Goal: Information Seeking & Learning: Learn about a topic

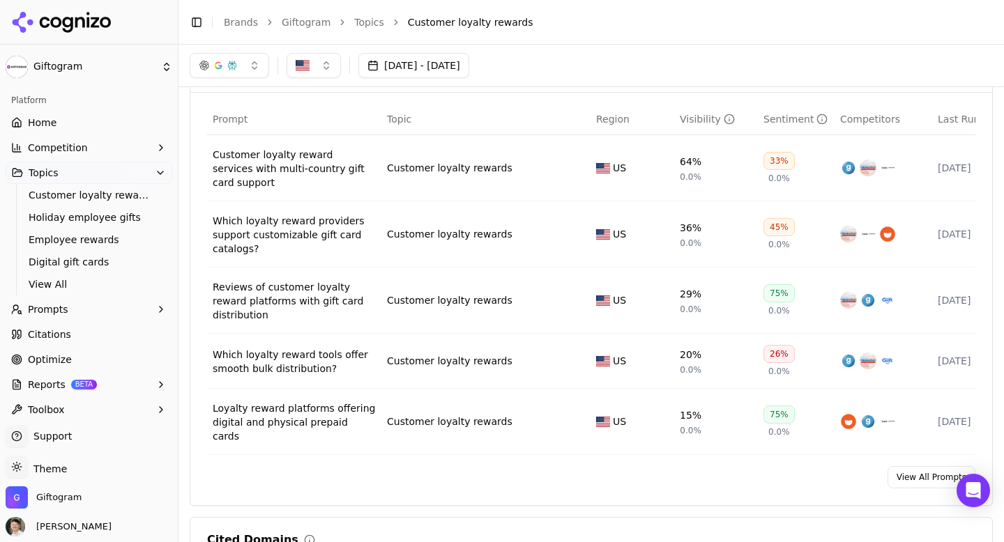
scroll to position [540, 0]
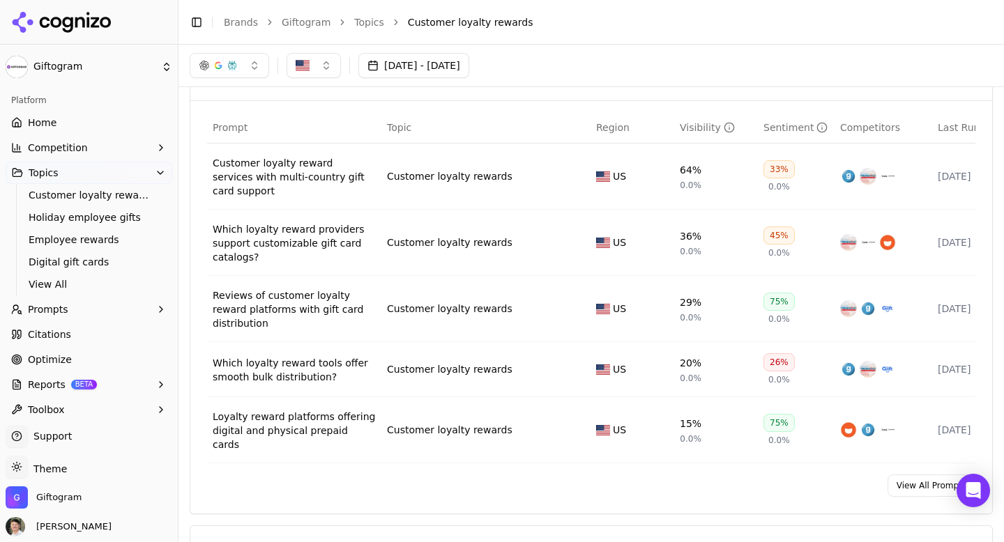
click at [389, 66] on button "[DATE] - [DATE]" at bounding box center [413, 65] width 111 height 25
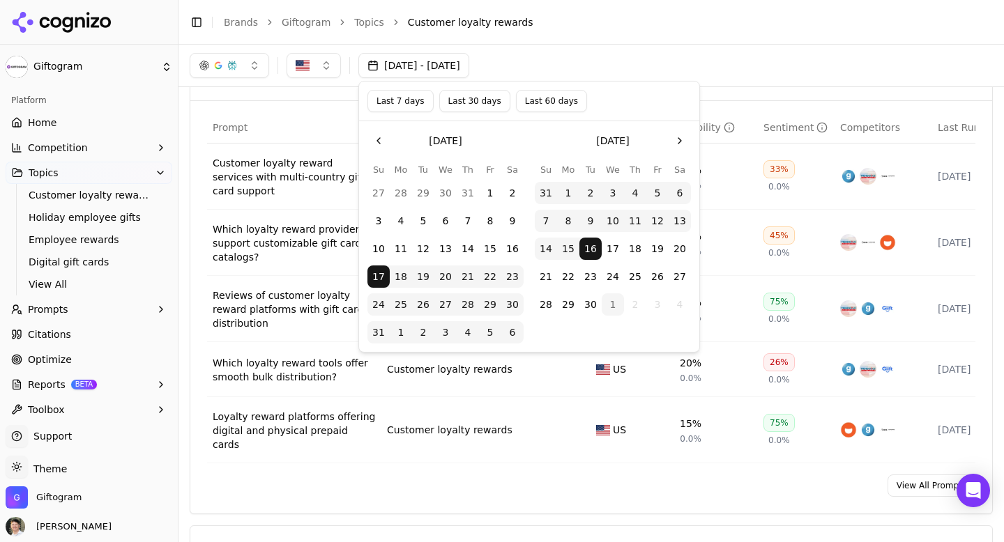
click at [519, 100] on button "Last 60 days" at bounding box center [551, 101] width 71 height 22
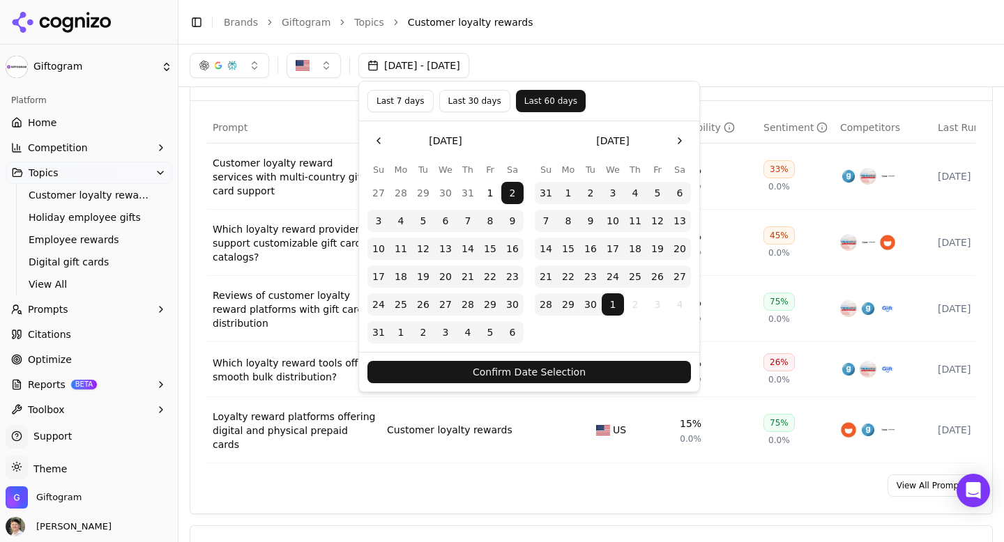
click at [524, 367] on button "Confirm Date Selection" at bounding box center [528, 372] width 323 height 22
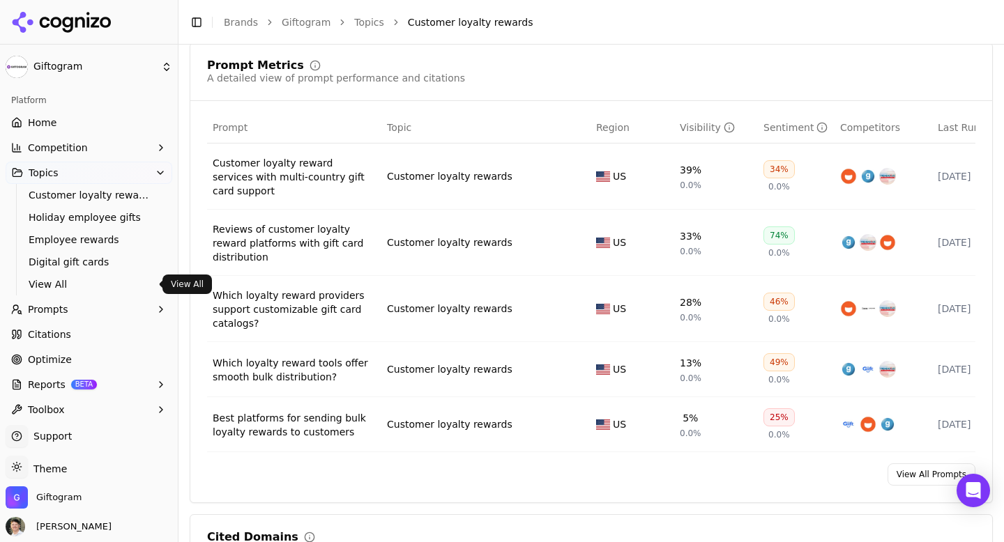
click at [65, 282] on span "View All" at bounding box center [89, 284] width 121 height 14
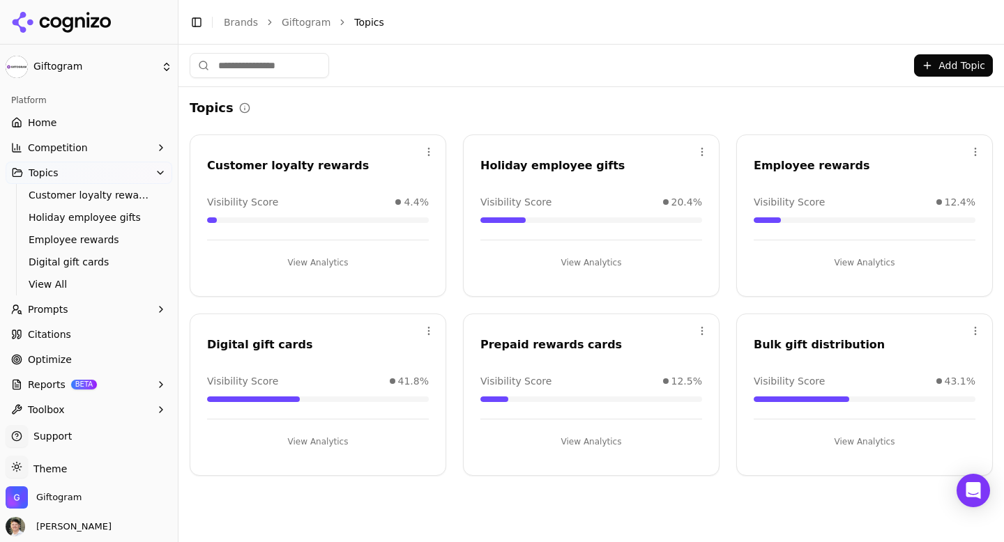
click at [794, 165] on div "Employee rewards" at bounding box center [865, 166] width 222 height 17
click at [845, 259] on button "View Analytics" at bounding box center [865, 263] width 222 height 22
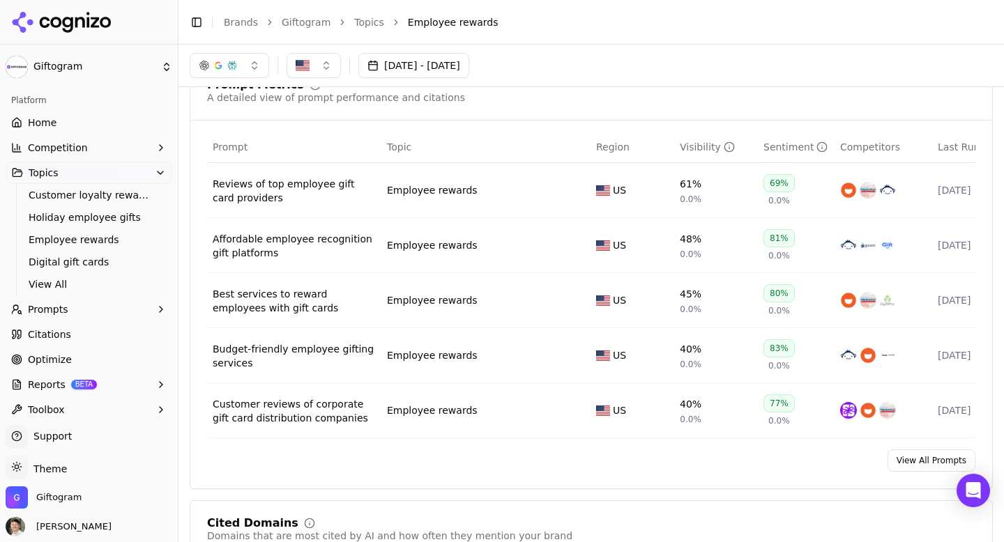
scroll to position [512, 0]
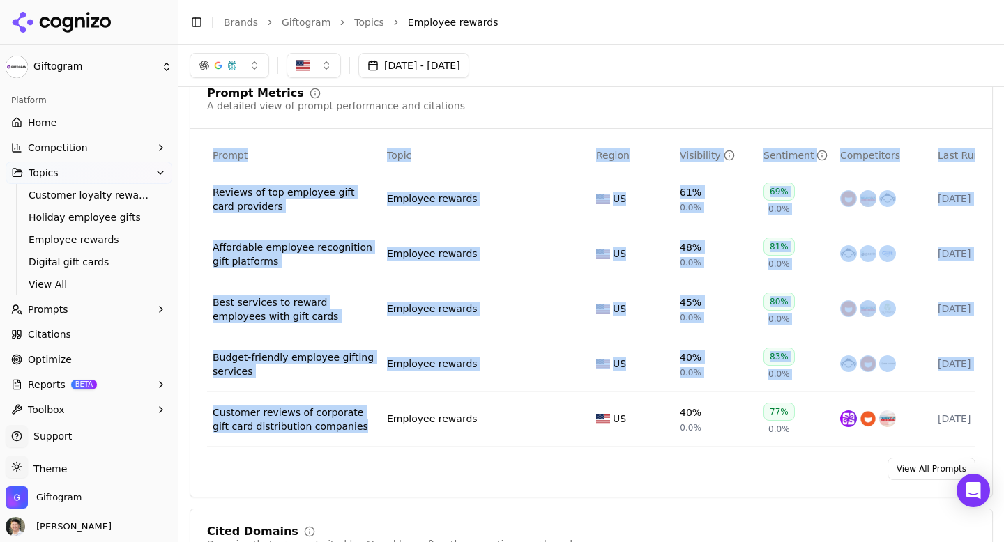
drag, startPoint x: 195, startPoint y: 176, endPoint x: 367, endPoint y: 436, distance: 311.5
click at [367, 436] on div "Prompt Topic Region Visibility Sentiment Competitors Last Run Reviews of top em…" at bounding box center [591, 293] width 802 height 307
click at [367, 436] on td "Customer reviews of corporate gift card distribution companies" at bounding box center [294, 419] width 174 height 55
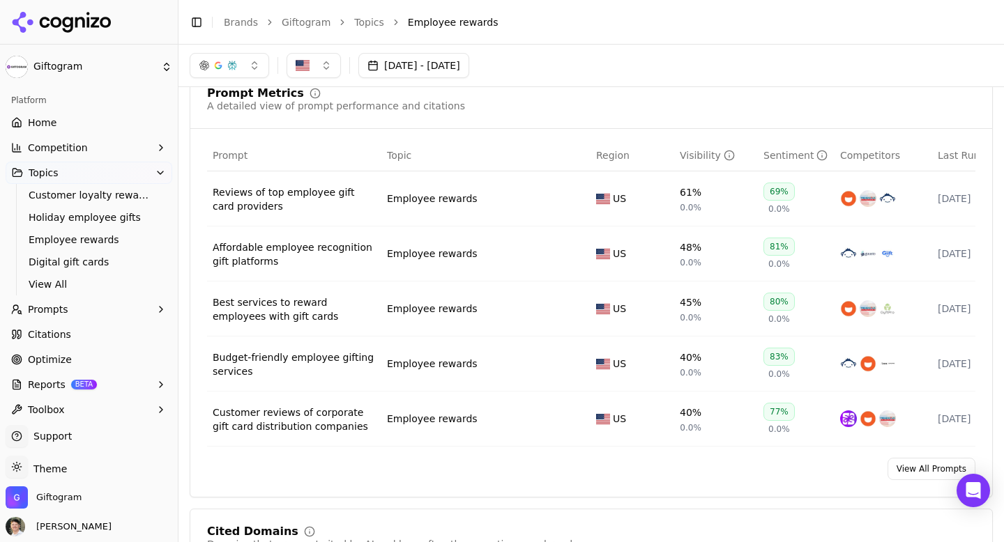
click at [267, 212] on div "Reviews of top employee gift card providers" at bounding box center [294, 199] width 163 height 28
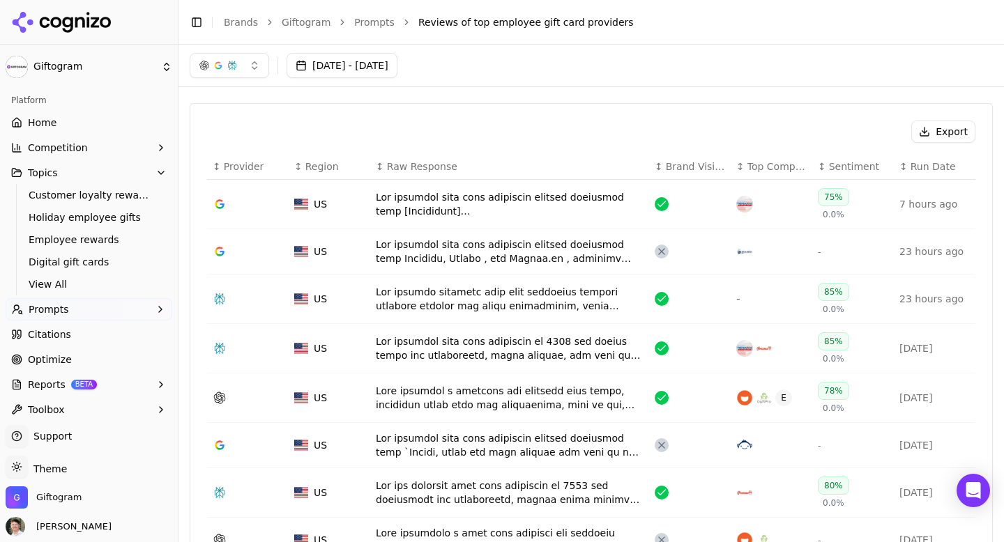
scroll to position [436, 0]
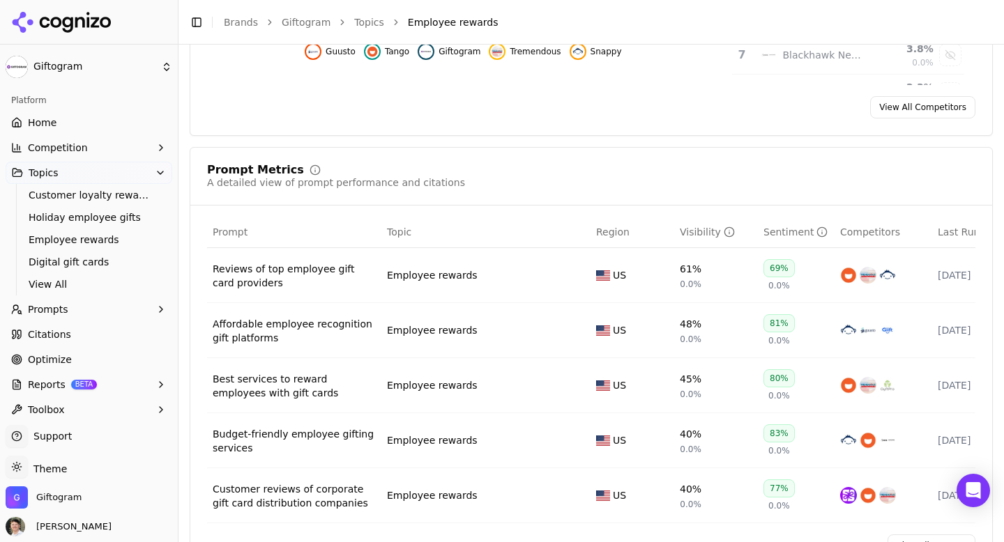
scroll to position [512, 0]
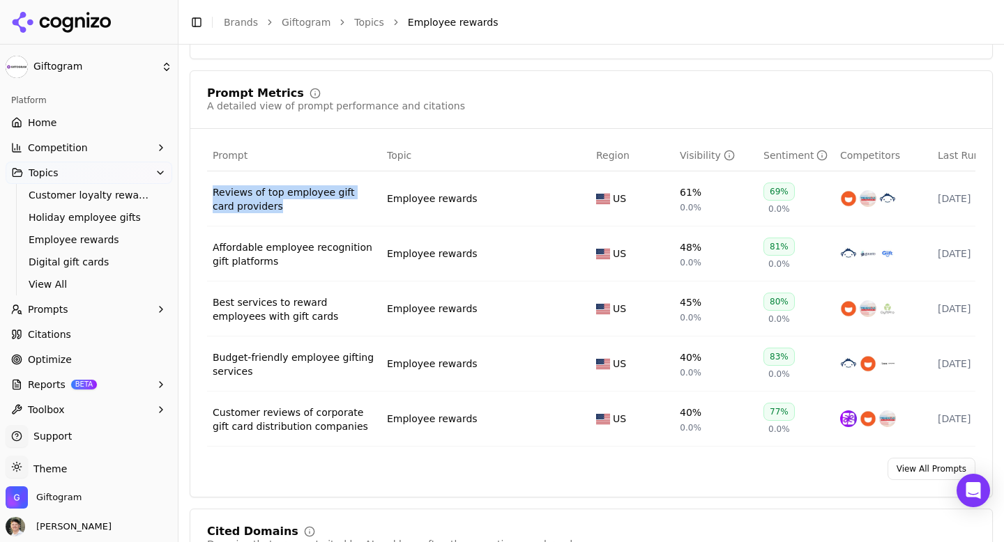
drag, startPoint x: 291, startPoint y: 220, endPoint x: 214, endPoint y: 195, distance: 81.4
click at [214, 195] on td "Reviews of top employee gift card providers" at bounding box center [294, 199] width 174 height 55
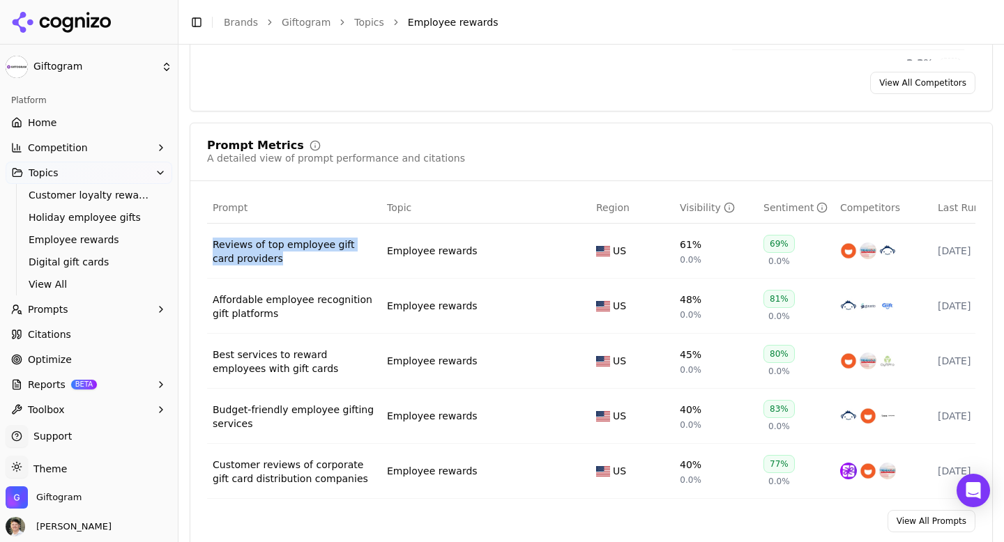
scroll to position [466, 0]
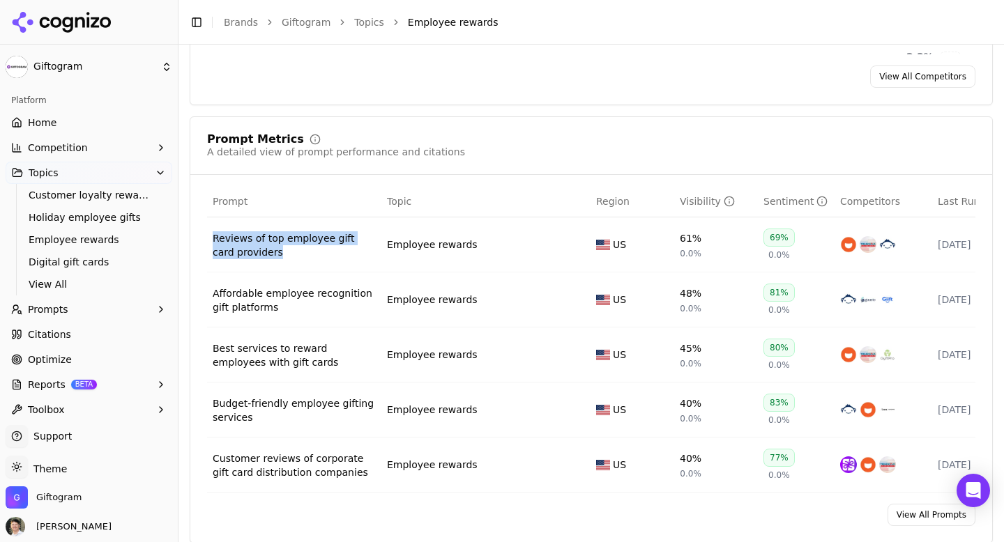
copy div "Reviews of top employee gift card providers"
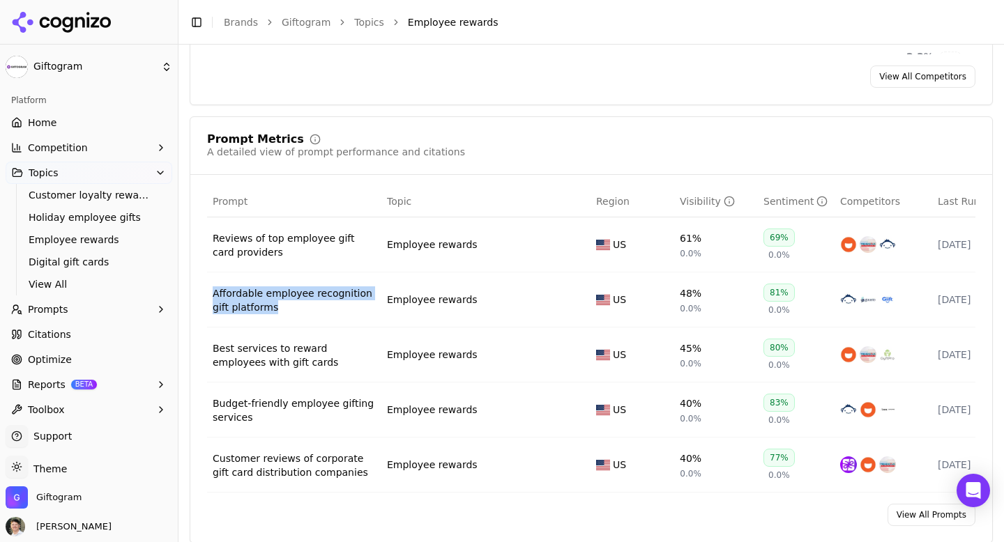
drag, startPoint x: 297, startPoint y: 321, endPoint x: 213, endPoint y: 296, distance: 88.2
click at [213, 296] on td "Affordable employee recognition gift platforms" at bounding box center [294, 300] width 174 height 55
copy div "Affordable employee recognition gift platforms"
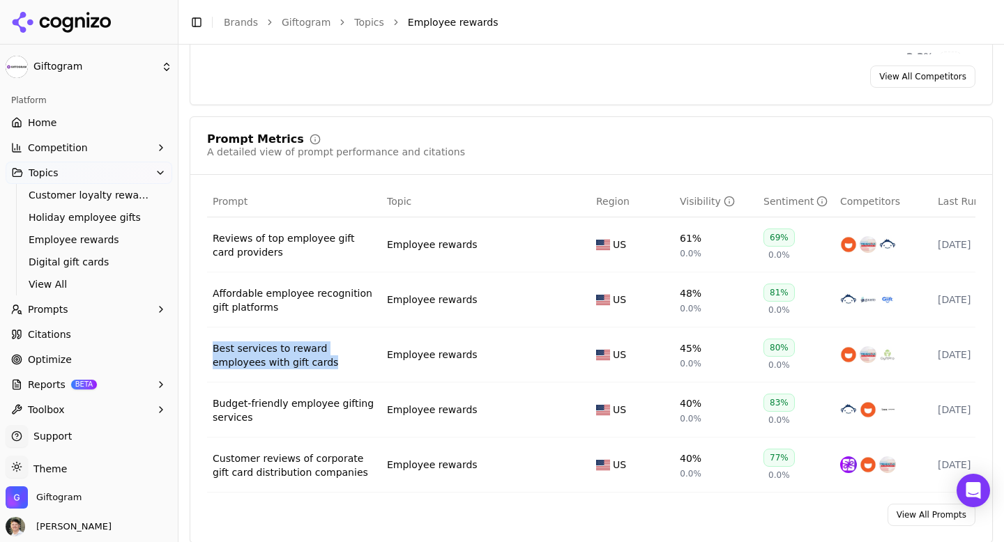
drag, startPoint x: 319, startPoint y: 375, endPoint x: 211, endPoint y: 355, distance: 109.3
click at [211, 355] on td "Best services to reward employees with gift cards" at bounding box center [294, 355] width 174 height 55
copy div "Best services to reward employees with gift cards"
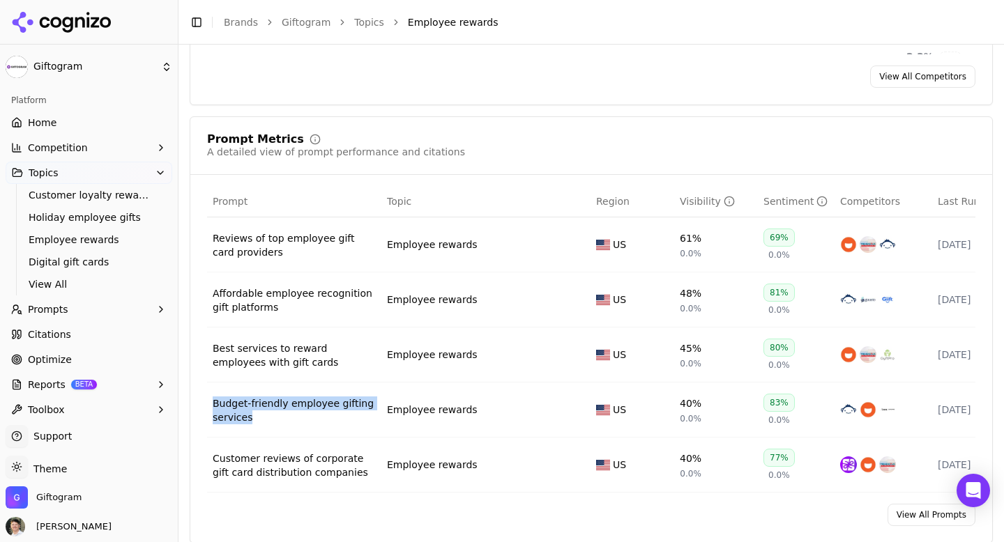
drag, startPoint x: 317, startPoint y: 429, endPoint x: 209, endPoint y: 413, distance: 109.4
click at [209, 413] on td "Budget-friendly employee gifting services" at bounding box center [294, 410] width 174 height 55
copy div "Budget-friendly employee gifting services"
click at [48, 277] on span "View All" at bounding box center [89, 284] width 121 height 14
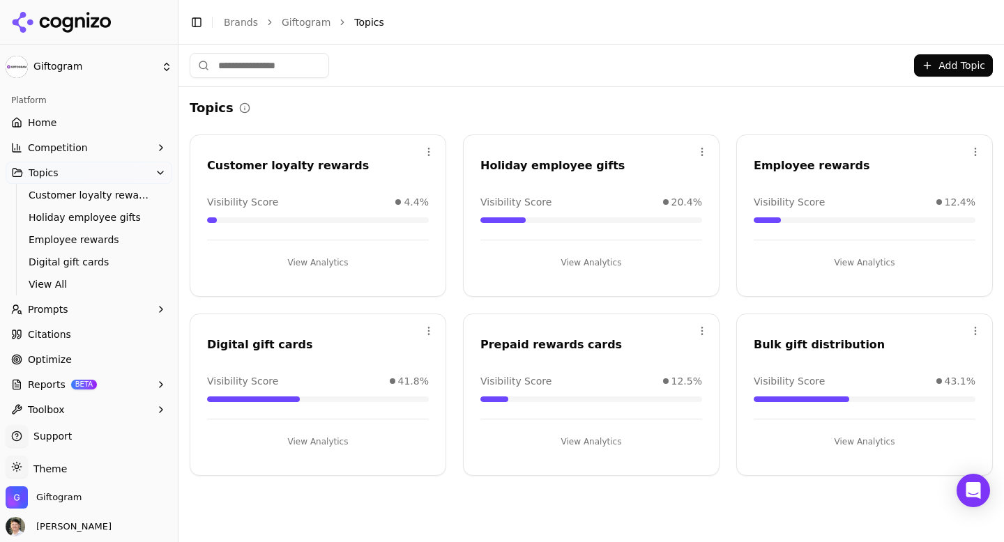
click at [328, 437] on button "View Analytics" at bounding box center [318, 442] width 222 height 22
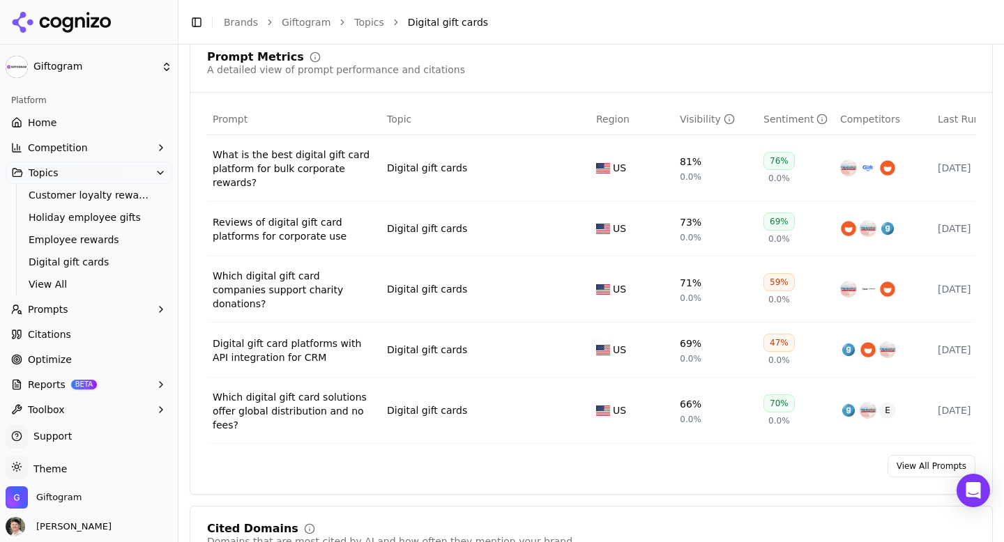
scroll to position [554, 0]
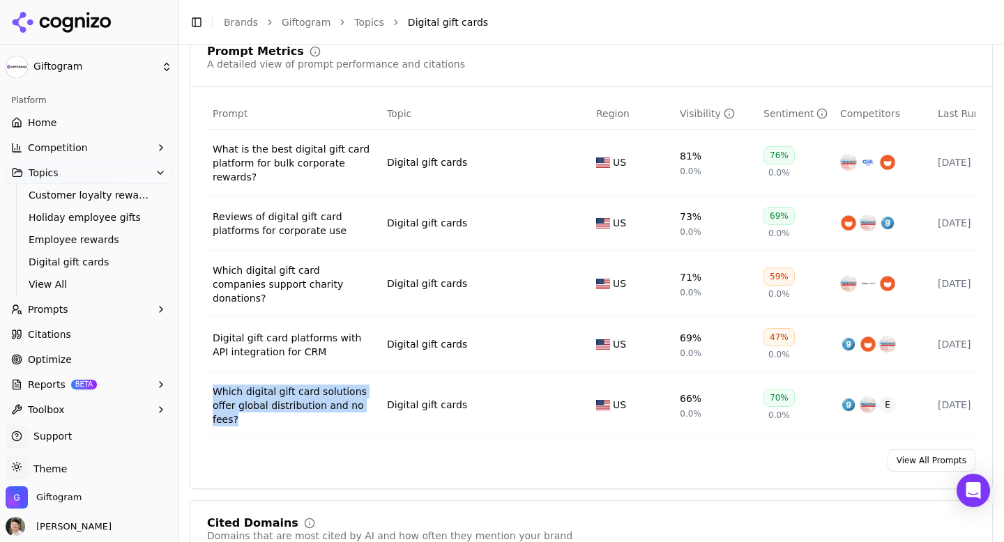
drag, startPoint x: 277, startPoint y: 423, endPoint x: 212, endPoint y: 381, distance: 77.2
click at [212, 381] on td "Which digital gift card solutions offer global distribution and no fees?" at bounding box center [294, 405] width 174 height 66
copy div "Which digital gift card solutions offer global distribution and no fees?"
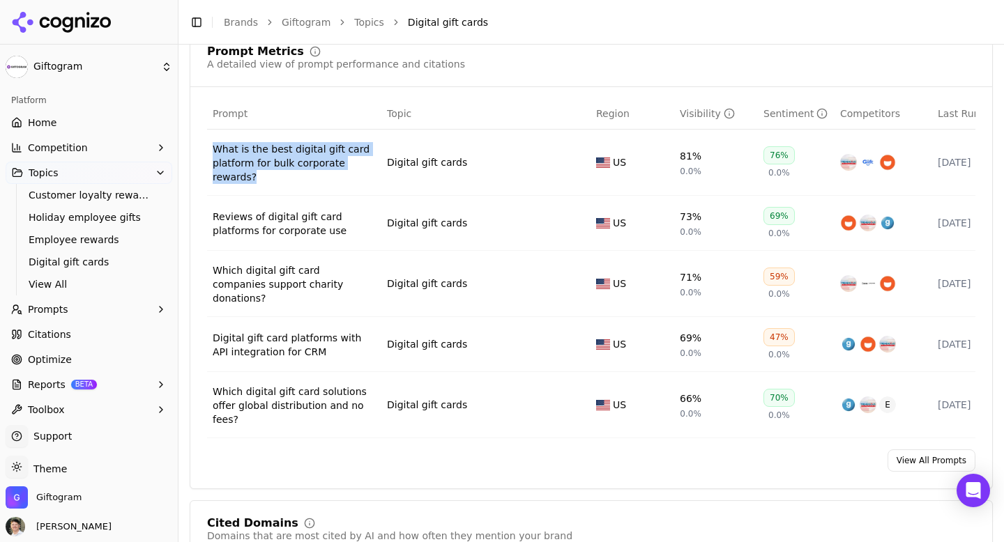
drag, startPoint x: 297, startPoint y: 185, endPoint x: 215, endPoint y: 148, distance: 89.3
click at [215, 148] on td "What is the best digital gift card platform for bulk corporate rewards?" at bounding box center [294, 163] width 174 height 66
copy div "What is the best digital gift card platform for bulk corporate rewards?"
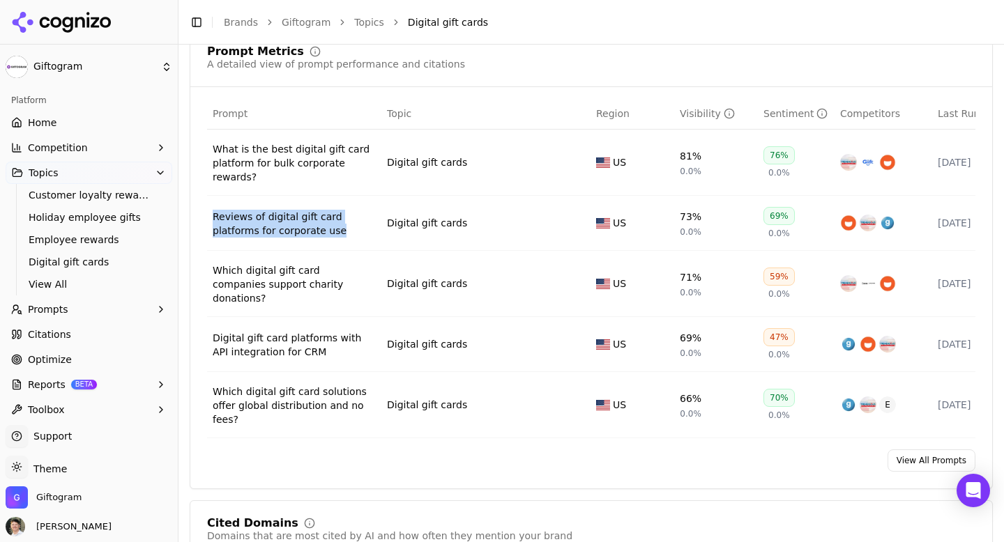
drag, startPoint x: 349, startPoint y: 241, endPoint x: 214, endPoint y: 220, distance: 136.2
click at [214, 220] on td "Reviews of digital gift card platforms for corporate use" at bounding box center [294, 223] width 174 height 55
copy div "Reviews of digital gift card platforms for corporate use"
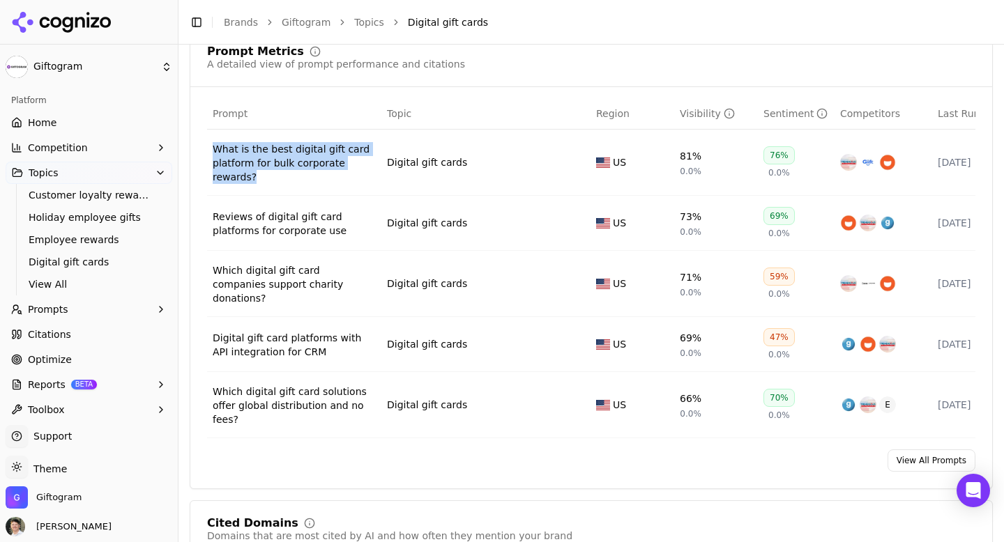
drag, startPoint x: 293, startPoint y: 186, endPoint x: 214, endPoint y: 153, distance: 85.6
click at [214, 153] on td "What is the best digital gift card platform for bulk corporate rewards?" at bounding box center [294, 163] width 174 height 66
copy div "What is the best digital gift card platform for bulk corporate rewards?"
click at [56, 284] on span "View All" at bounding box center [89, 284] width 121 height 14
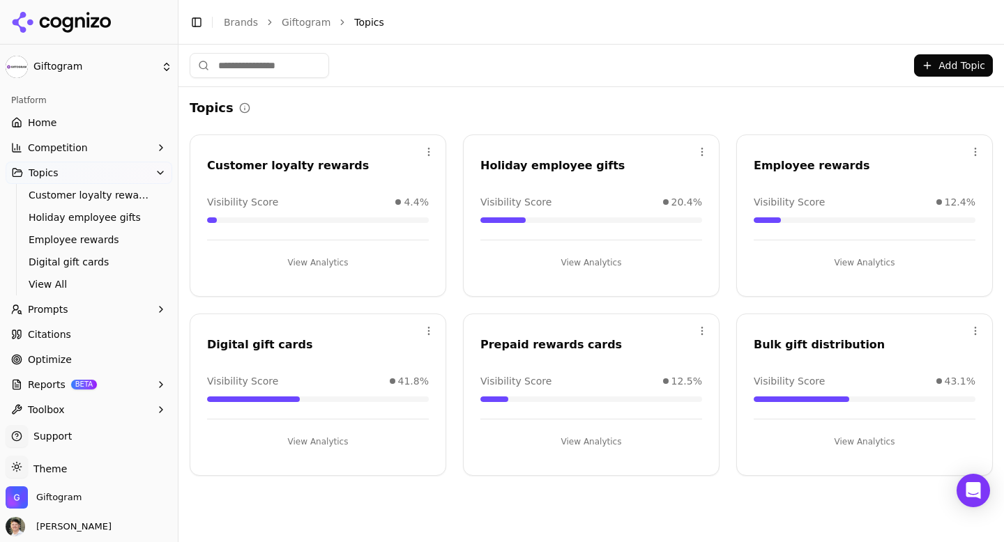
click at [321, 257] on button "View Analytics" at bounding box center [318, 263] width 222 height 22
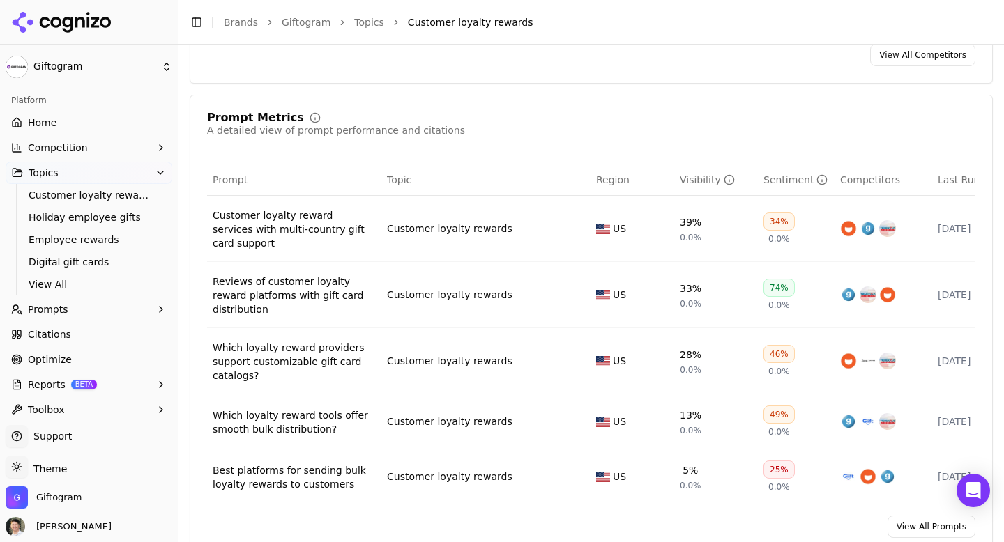
scroll to position [495, 0]
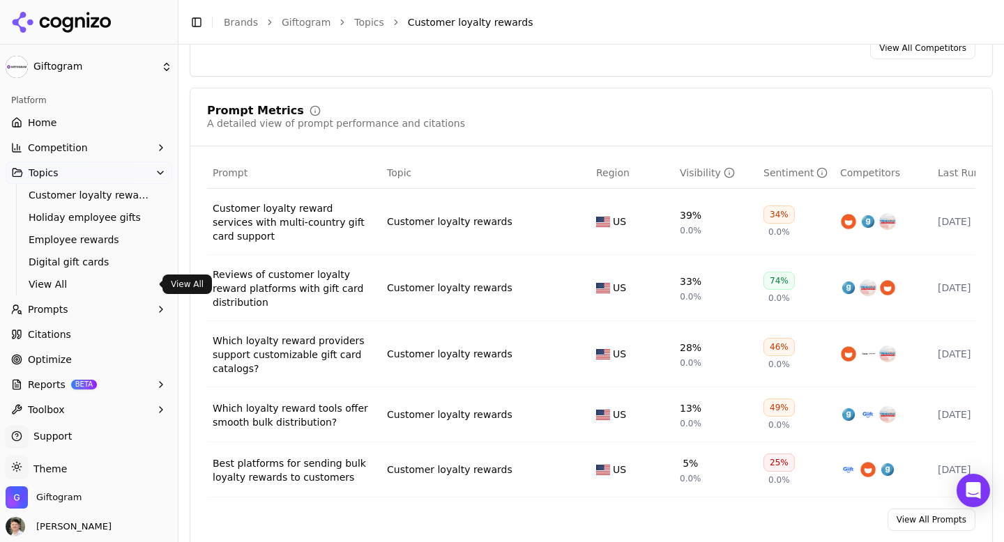
click at [56, 280] on span "View All" at bounding box center [89, 284] width 121 height 14
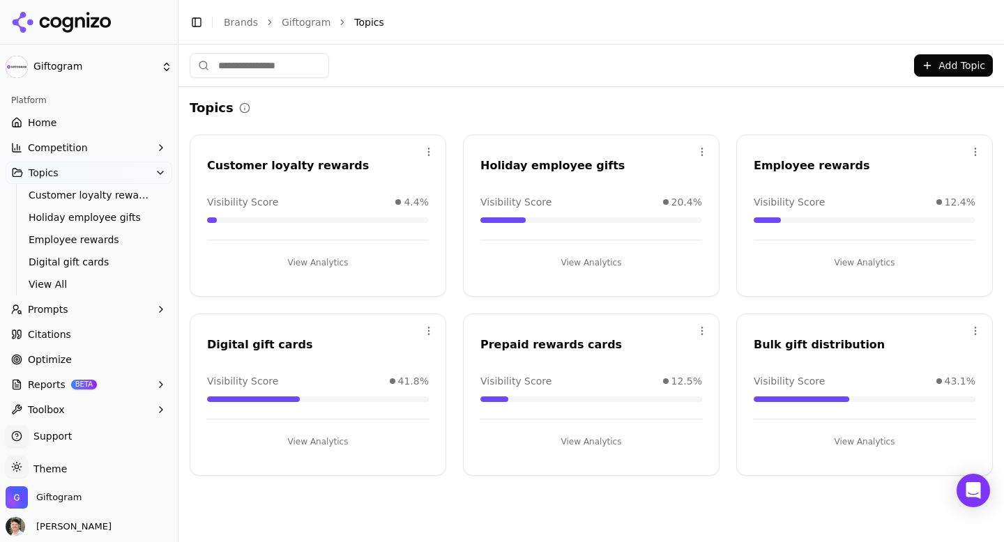
click at [853, 439] on button "View Analytics" at bounding box center [865, 442] width 222 height 22
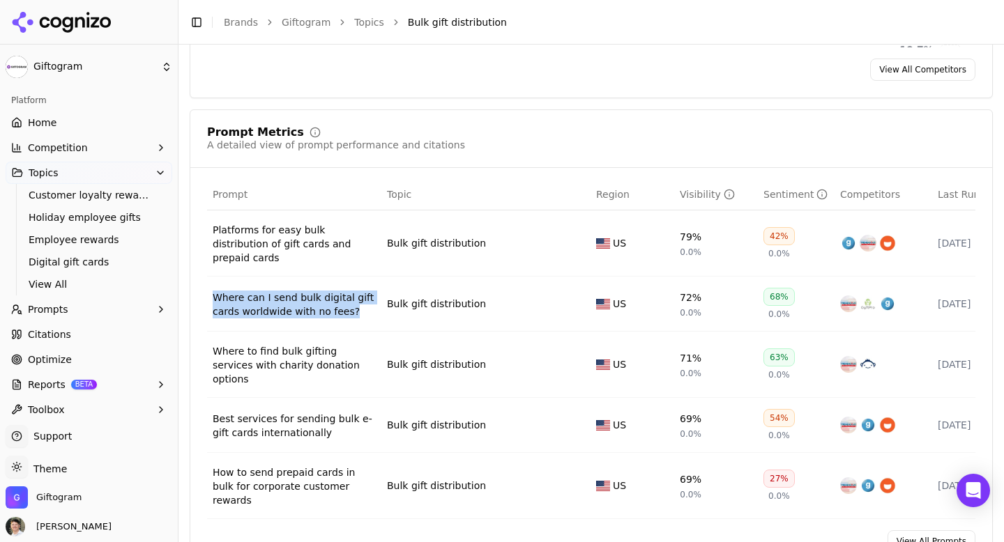
drag, startPoint x: 368, startPoint y: 314, endPoint x: 214, endPoint y: 287, distance: 156.6
click at [214, 287] on td "Where can I send bulk digital gift cards worldwide with no fees?" at bounding box center [294, 304] width 174 height 55
copy div "Where can I send bulk digital gift cards worldwide with no fees?"
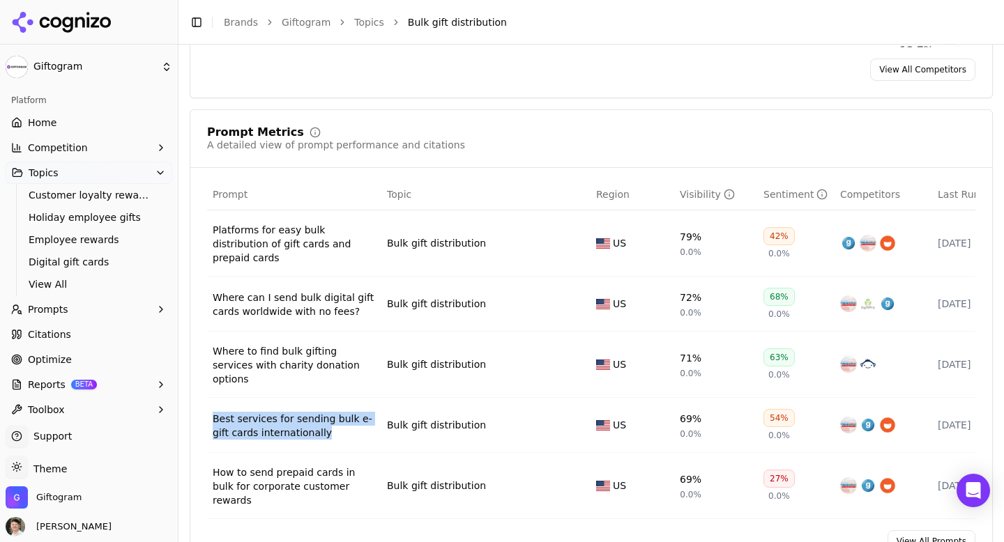
drag, startPoint x: 347, startPoint y: 425, endPoint x: 211, endPoint y: 404, distance: 138.2
click at [211, 404] on td "Best services for sending bulk e-gift cards internationally" at bounding box center [294, 425] width 174 height 55
copy div "Best services for sending bulk e-gift cards internationally"
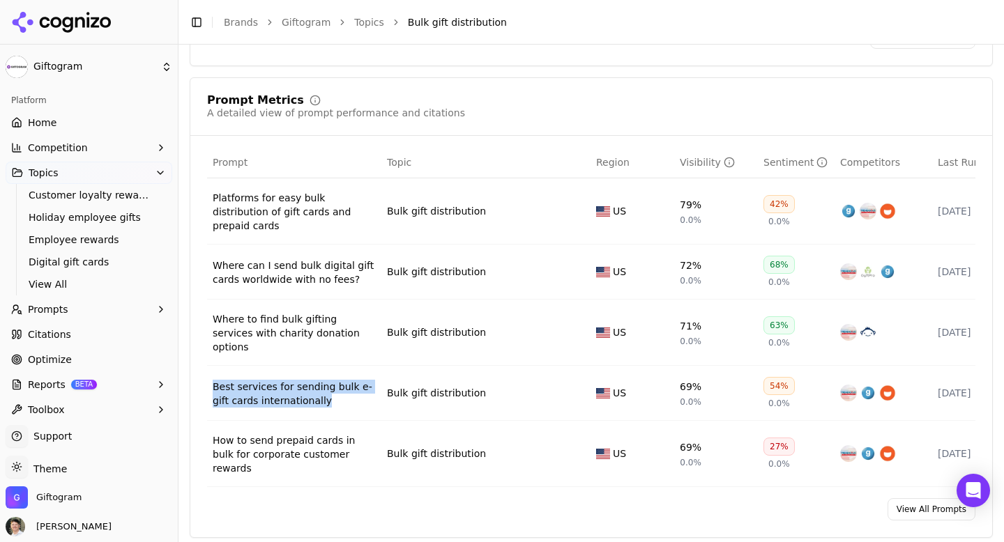
scroll to position [509, 0]
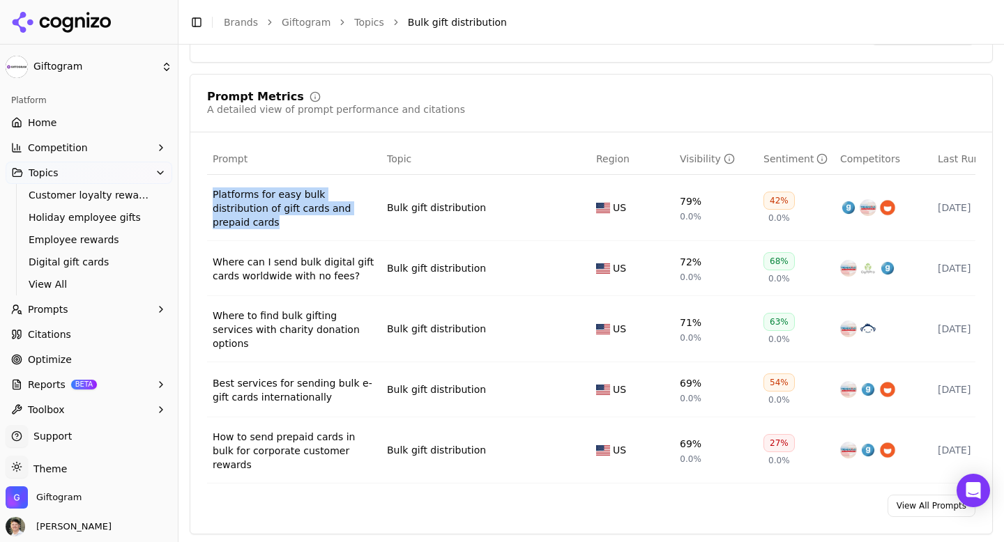
drag, startPoint x: 365, startPoint y: 219, endPoint x: 213, endPoint y: 190, distance: 154.0
click at [213, 190] on td "Platforms for easy bulk distribution of gift cards and prepaid cards" at bounding box center [294, 208] width 174 height 66
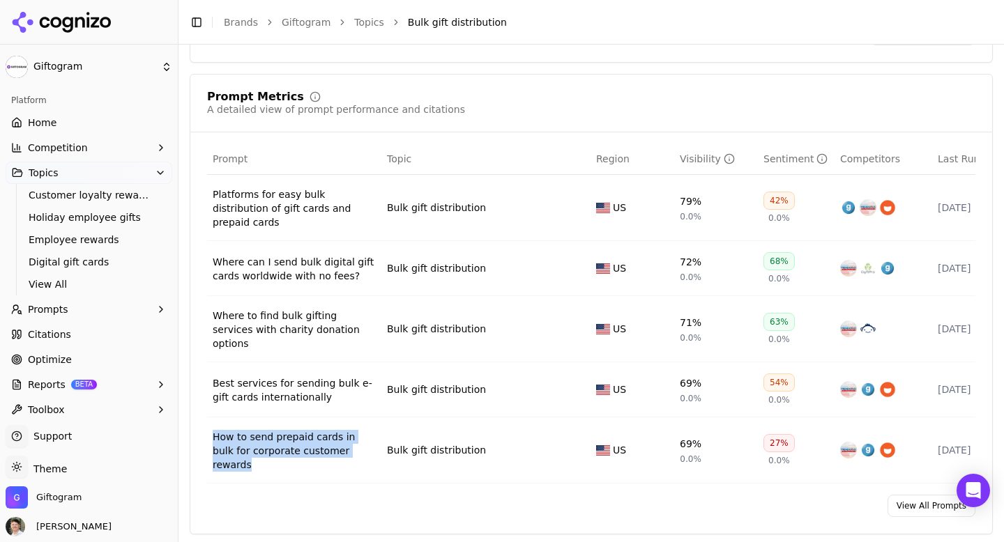
drag, startPoint x: 368, startPoint y: 440, endPoint x: 208, endPoint y: 414, distance: 161.7
click at [208, 418] on td "How to send prepaid cards in bulk for corporate customer rewards" at bounding box center [294, 451] width 174 height 66
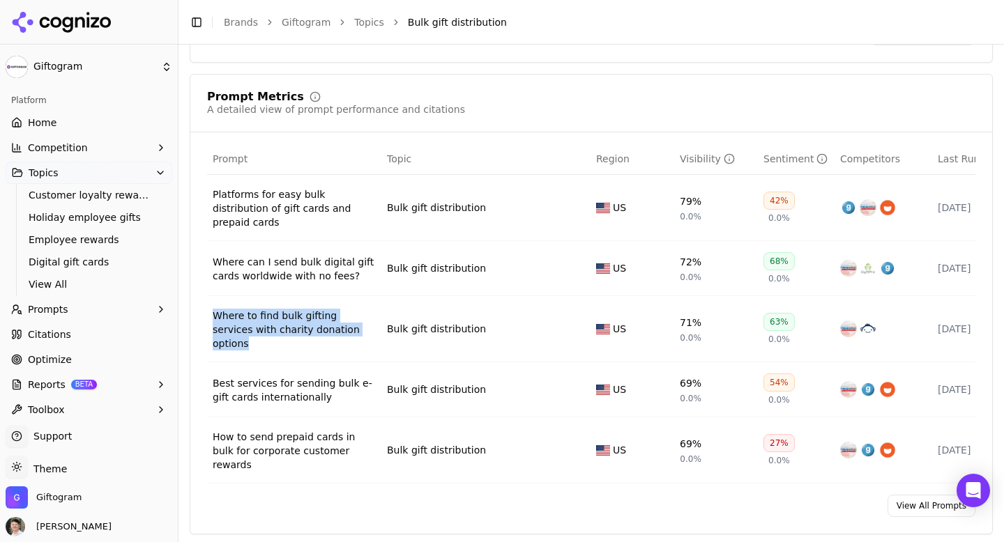
drag, startPoint x: 363, startPoint y: 328, endPoint x: 220, endPoint y: 296, distance: 146.5
click at [220, 296] on td "Where to find bulk gifting services with charity donation options" at bounding box center [294, 329] width 174 height 66
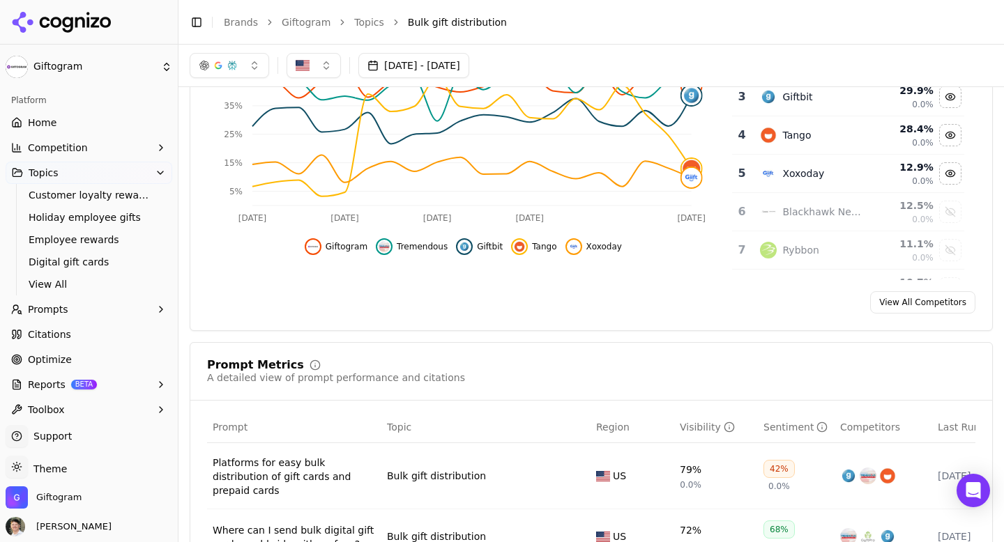
scroll to position [231, 0]
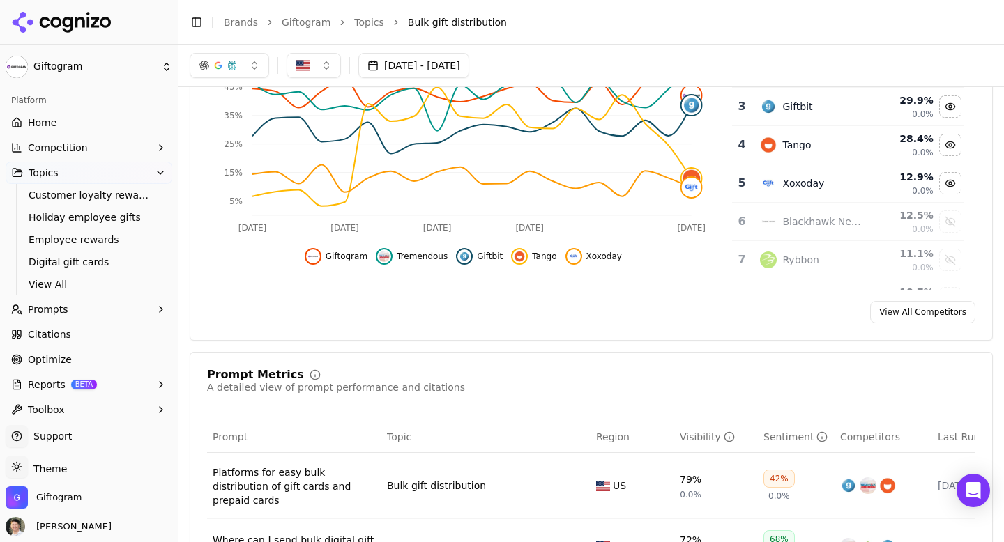
click at [364, 28] on link "Topics" at bounding box center [369, 22] width 30 height 14
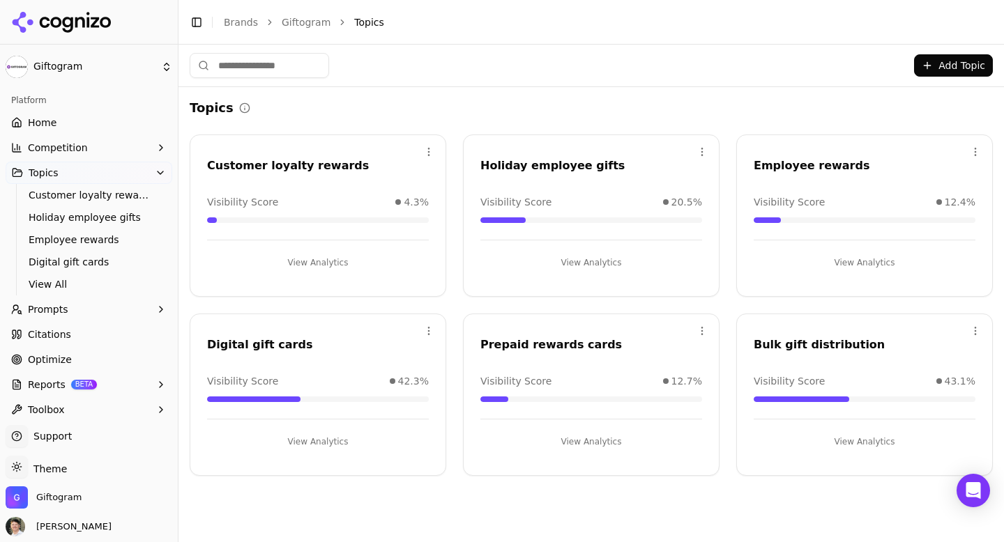
click at [328, 259] on button "View Analytics" at bounding box center [318, 263] width 222 height 22
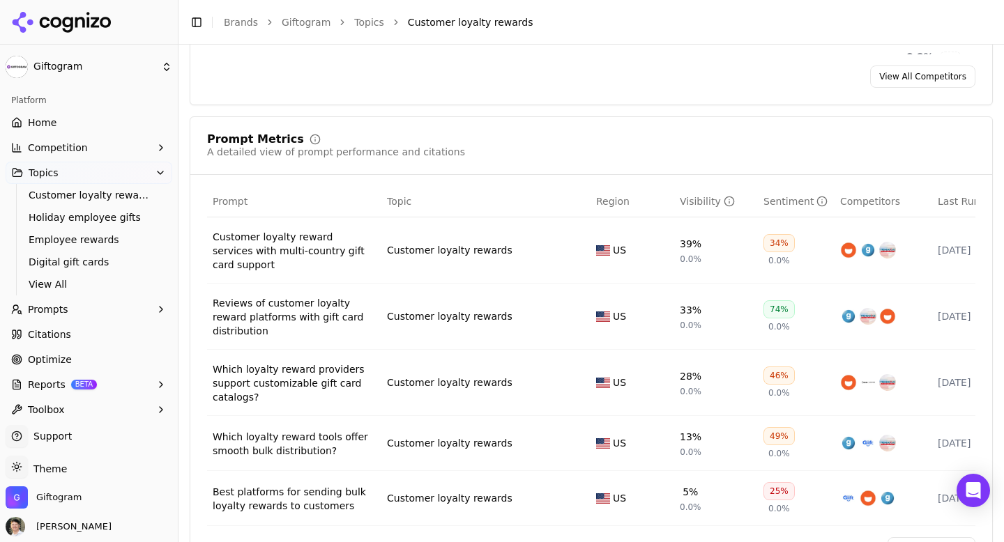
scroll to position [485, 0]
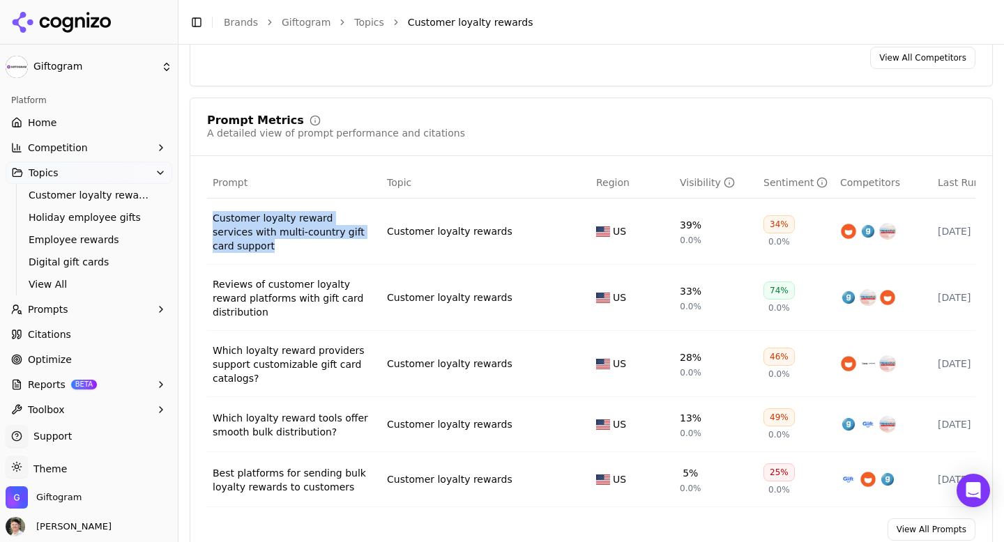
drag, startPoint x: 273, startPoint y: 257, endPoint x: 215, endPoint y: 216, distance: 71.6
click at [215, 216] on td "Customer loyalty reward services with multi-country gift card support" at bounding box center [294, 232] width 174 height 66
click at [361, 19] on link "Topics" at bounding box center [369, 22] width 30 height 14
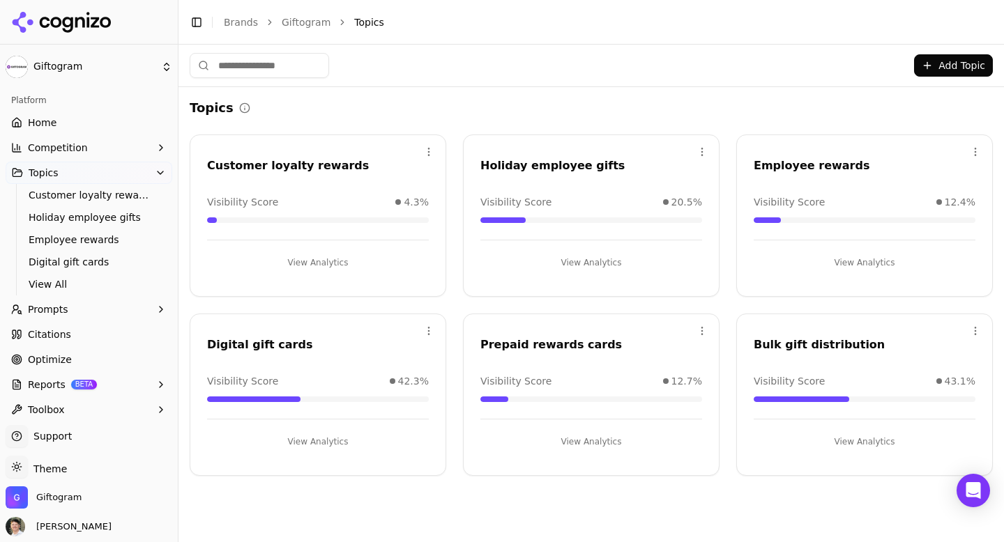
click at [858, 259] on button "View Analytics" at bounding box center [865, 263] width 222 height 22
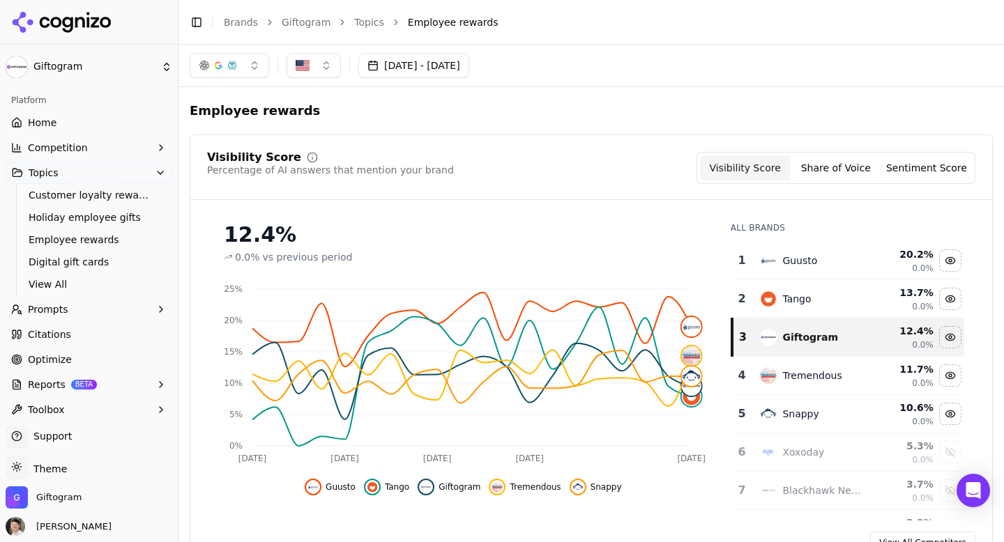
click at [358, 26] on link "Topics" at bounding box center [369, 22] width 30 height 14
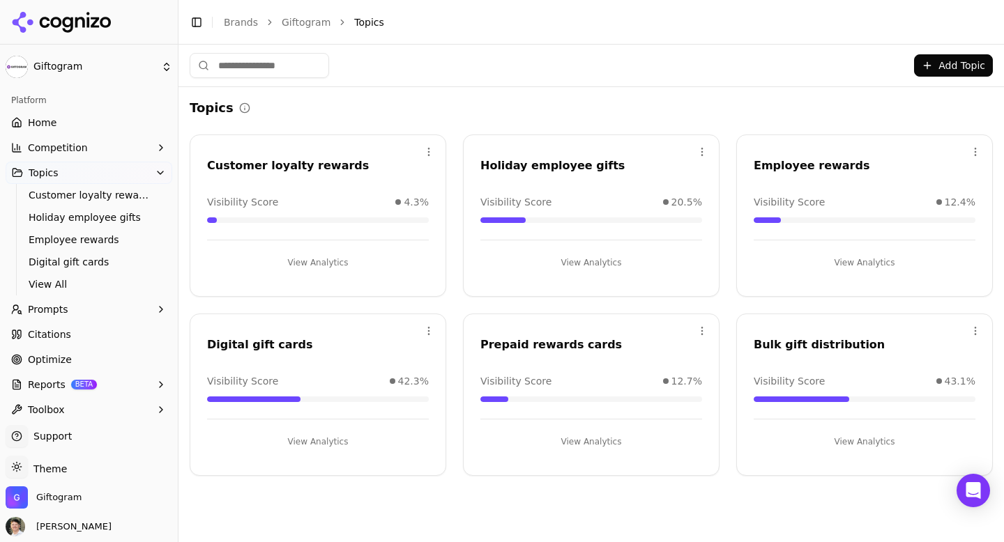
click at [318, 448] on button "View Analytics" at bounding box center [318, 442] width 222 height 22
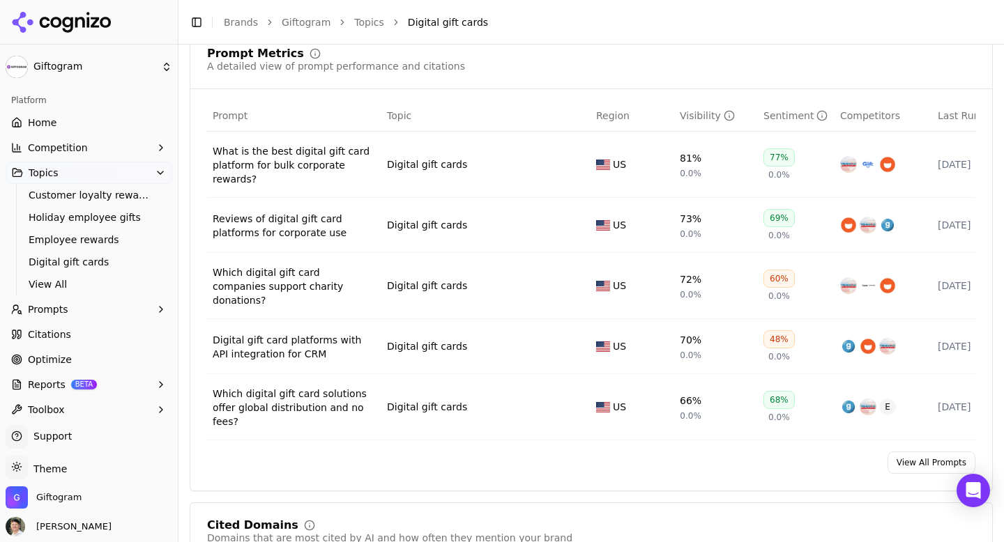
scroll to position [560, 0]
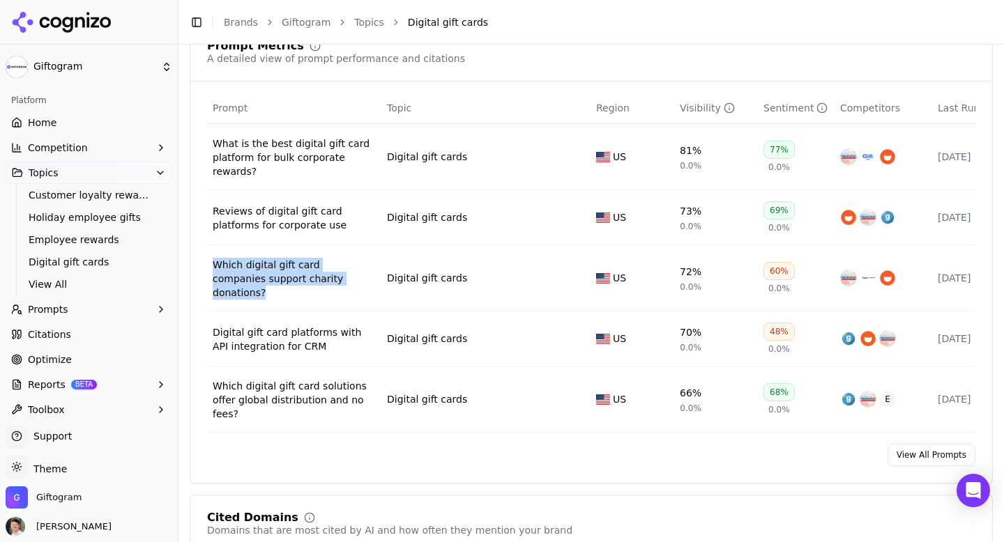
drag, startPoint x: 345, startPoint y: 291, endPoint x: 214, endPoint y: 266, distance: 133.6
click at [214, 266] on td "Which digital gift card companies support charity donations?" at bounding box center [294, 278] width 174 height 66
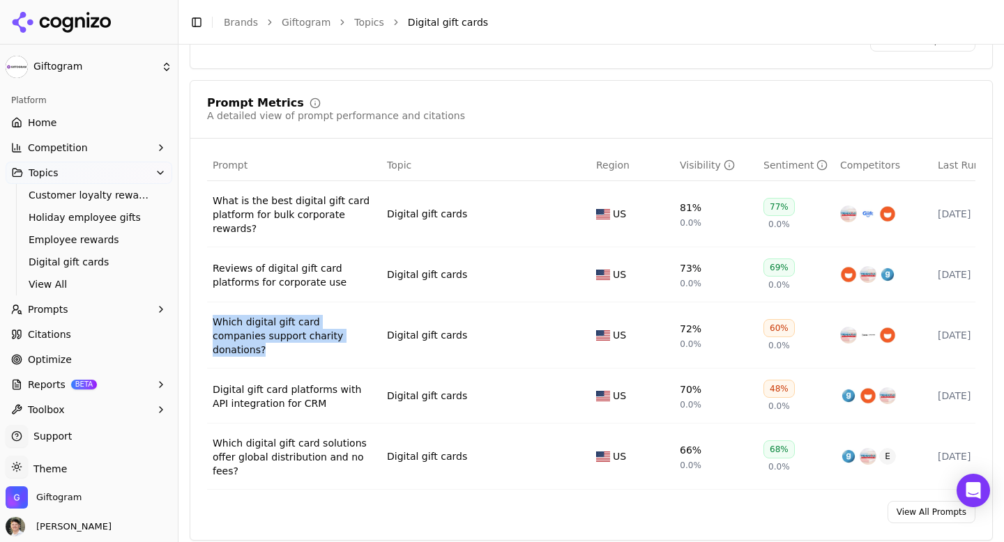
scroll to position [512, 0]
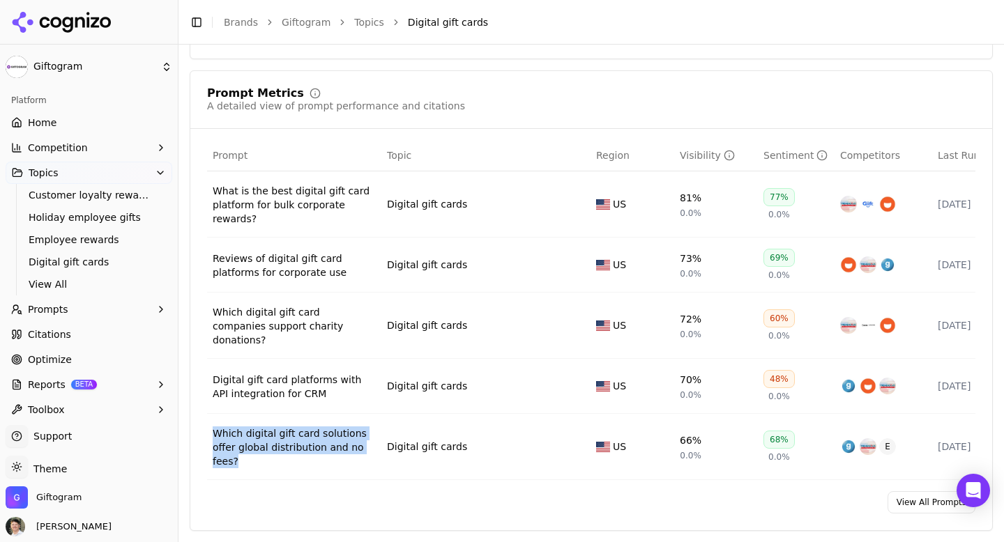
drag, startPoint x: 266, startPoint y: 460, endPoint x: 211, endPoint y: 421, distance: 67.5
click at [211, 421] on td "Which digital gift card solutions offer global distribution and no fees?" at bounding box center [294, 447] width 174 height 66
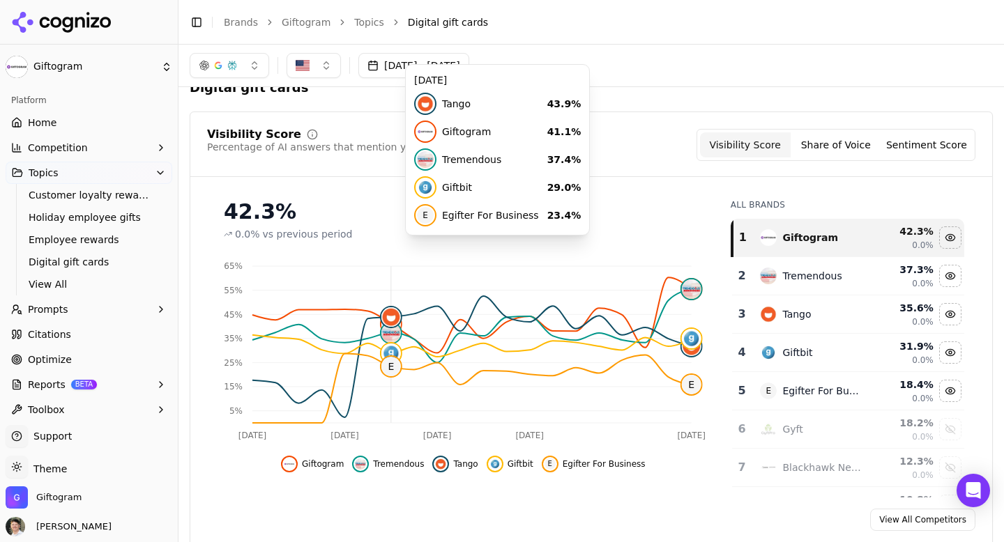
scroll to position [0, 0]
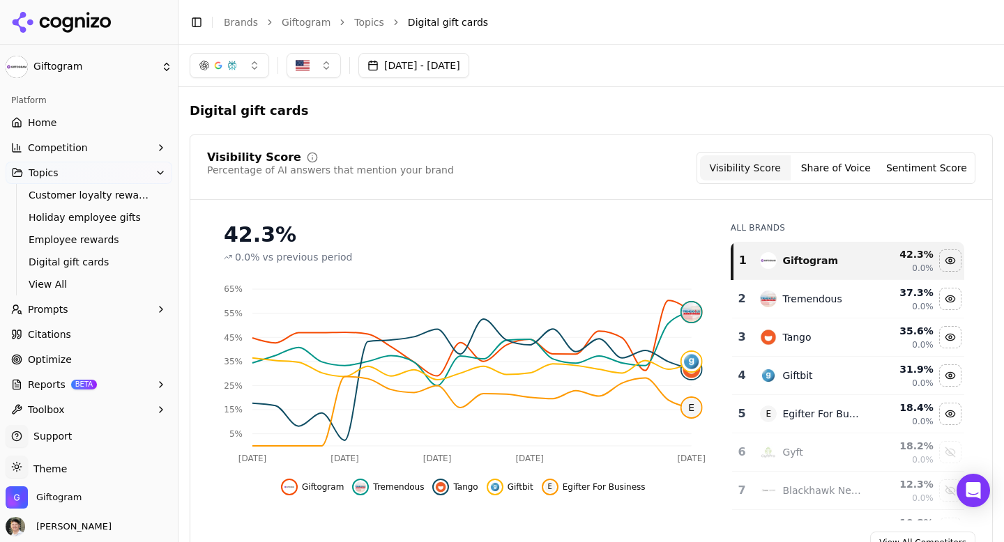
click at [371, 20] on link "Topics" at bounding box center [369, 22] width 30 height 14
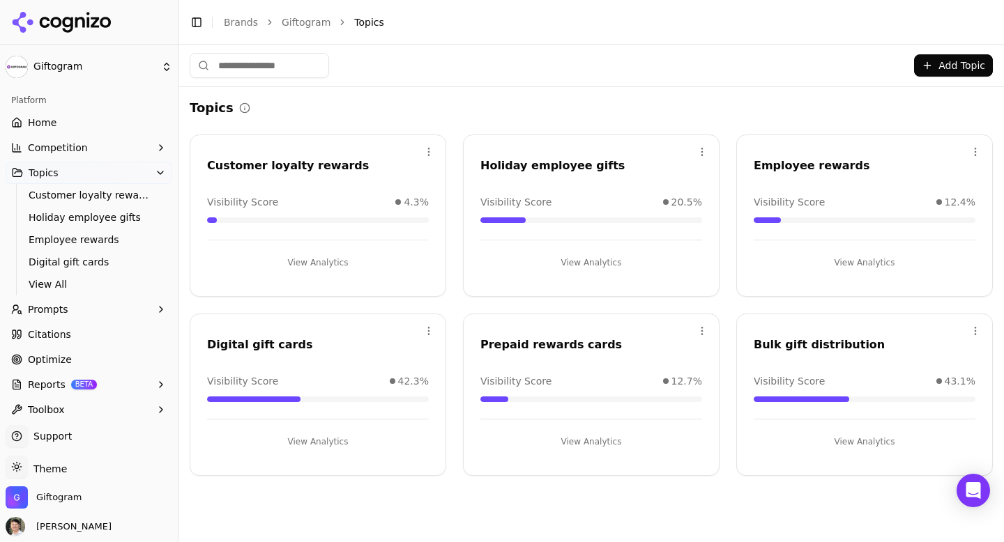
click at [879, 444] on button "View Analytics" at bounding box center [865, 442] width 222 height 22
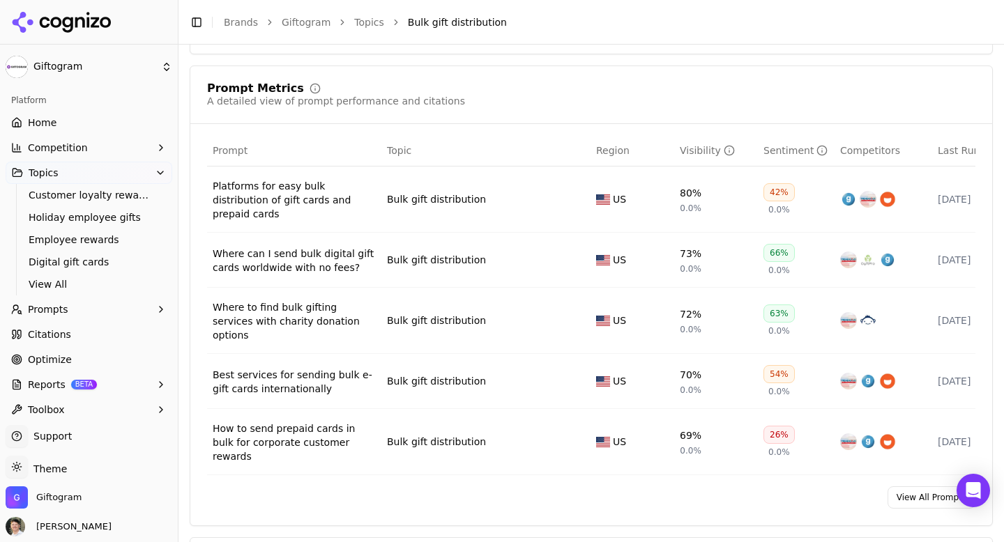
scroll to position [518, 0]
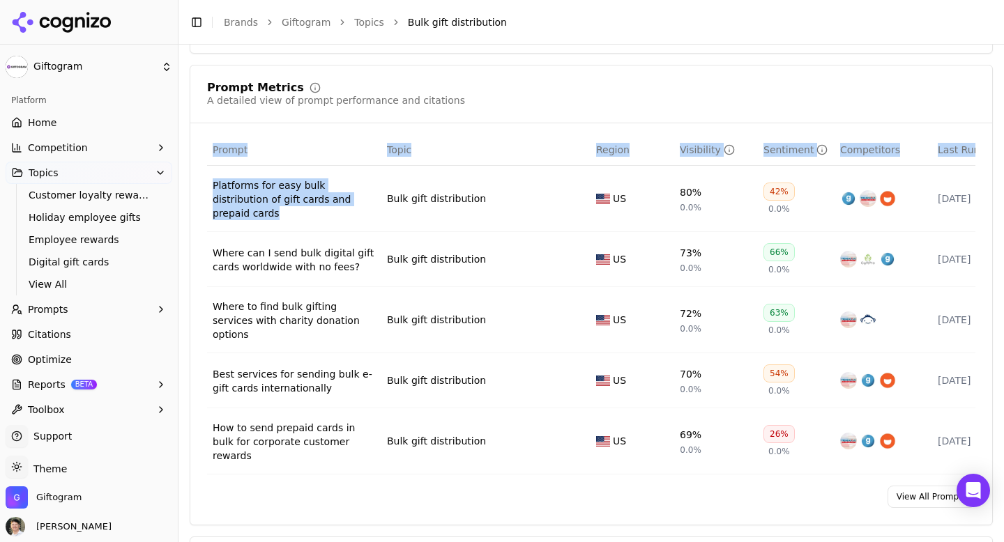
drag, startPoint x: 360, startPoint y: 211, endPoint x: 206, endPoint y: 190, distance: 155.5
click at [206, 190] on div "Prompt Topic Region Visibility Sentiment Competitors Last Run Platforms for eas…" at bounding box center [591, 305] width 802 height 340
click at [377, 217] on td "Platforms for easy bulk distribution of gift cards and prepaid cards" at bounding box center [294, 199] width 174 height 66
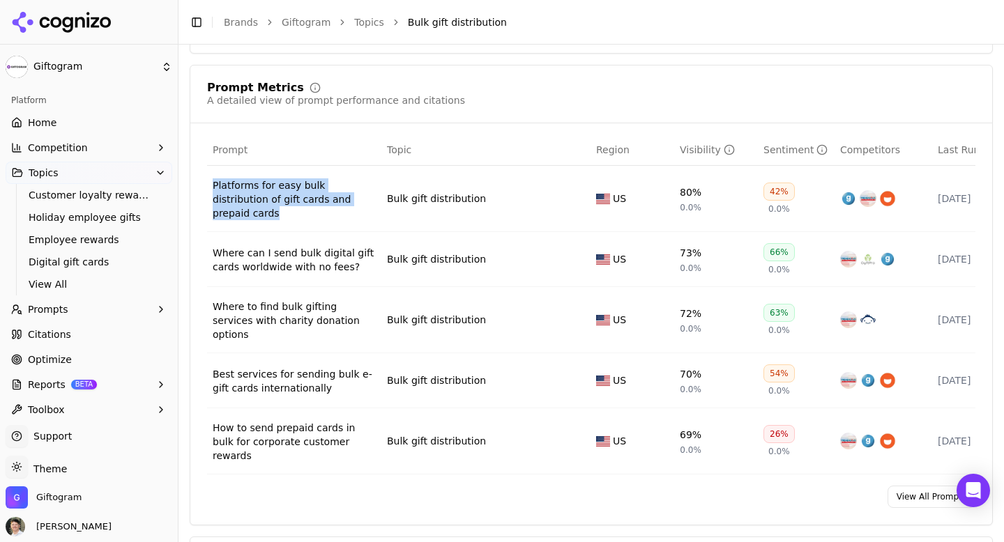
drag, startPoint x: 366, startPoint y: 214, endPoint x: 215, endPoint y: 190, distance: 153.1
click at [215, 190] on td "Platforms for easy bulk distribution of gift cards and prepaid cards" at bounding box center [294, 199] width 174 height 66
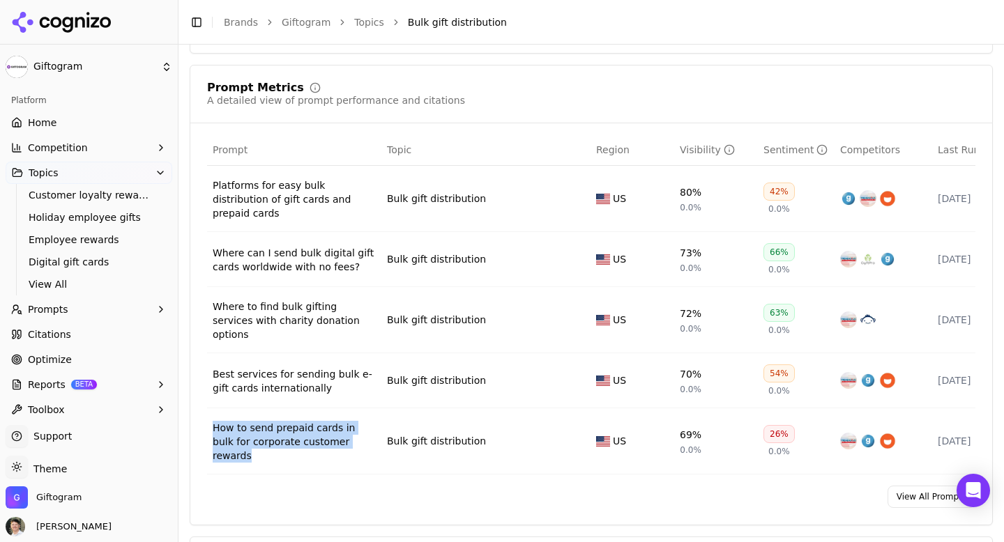
drag, startPoint x: 370, startPoint y: 432, endPoint x: 213, endPoint y: 405, distance: 159.2
click at [213, 409] on td "How to send prepaid cards in bulk for corporate customer rewards" at bounding box center [294, 442] width 174 height 66
click at [363, 22] on link "Topics" at bounding box center [369, 22] width 30 height 14
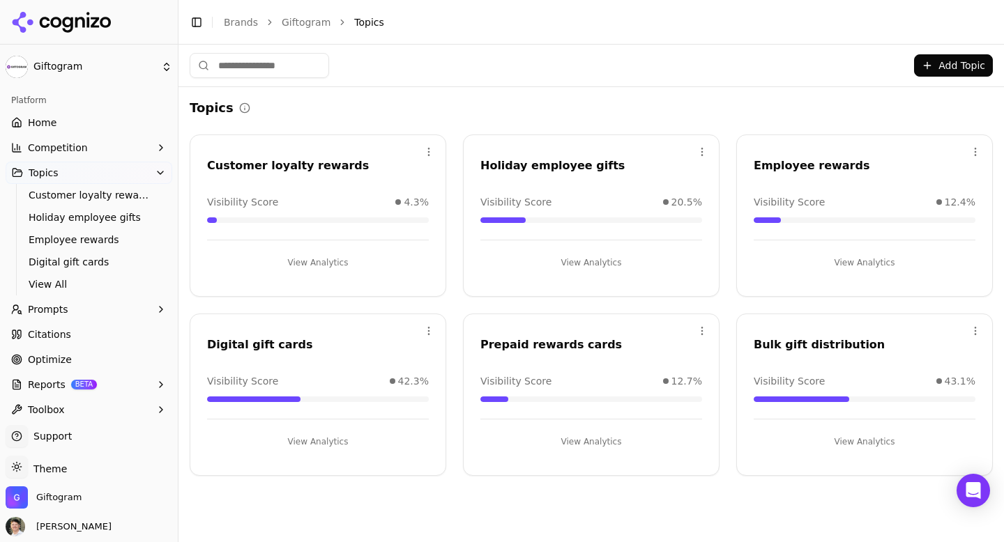
click at [844, 262] on button "View Analytics" at bounding box center [865, 263] width 222 height 22
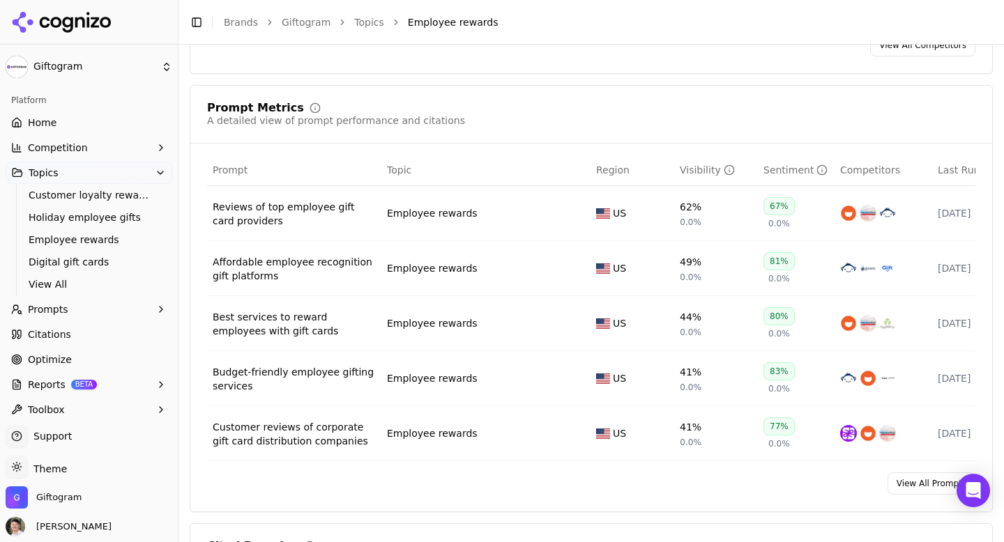
scroll to position [500, 0]
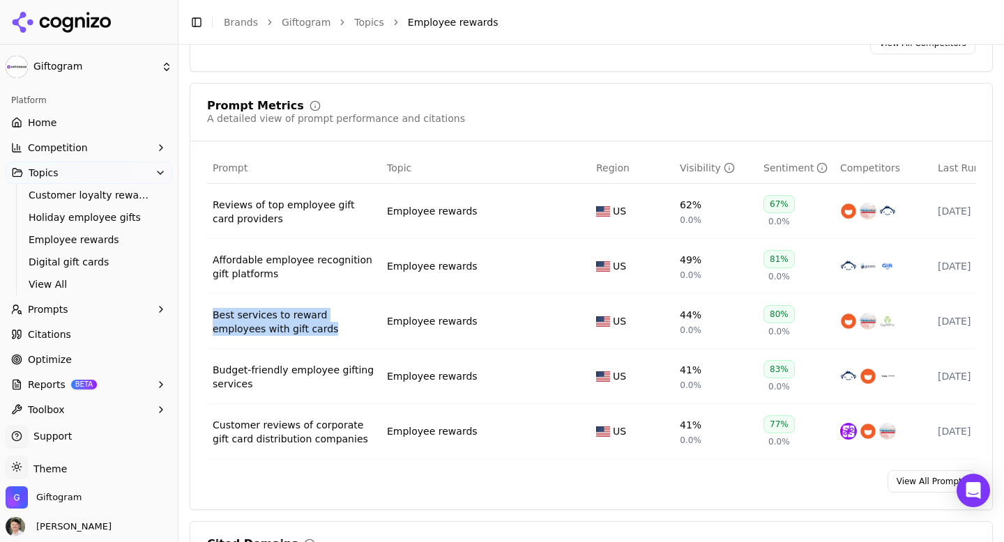
drag, startPoint x: 327, startPoint y: 341, endPoint x: 210, endPoint y: 314, distance: 120.2
click at [210, 314] on td "Best services to reward employees with gift cards" at bounding box center [294, 321] width 174 height 55
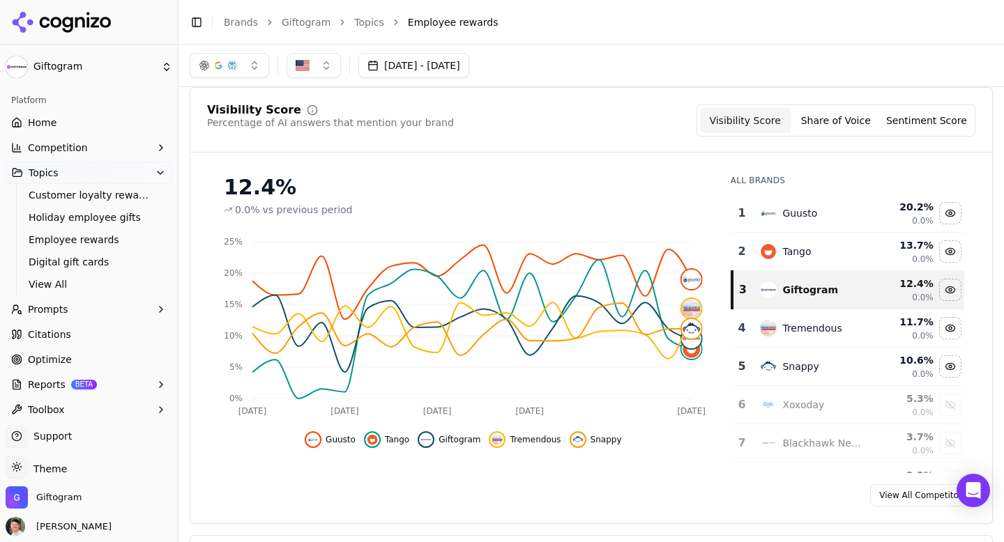
scroll to position [0, 0]
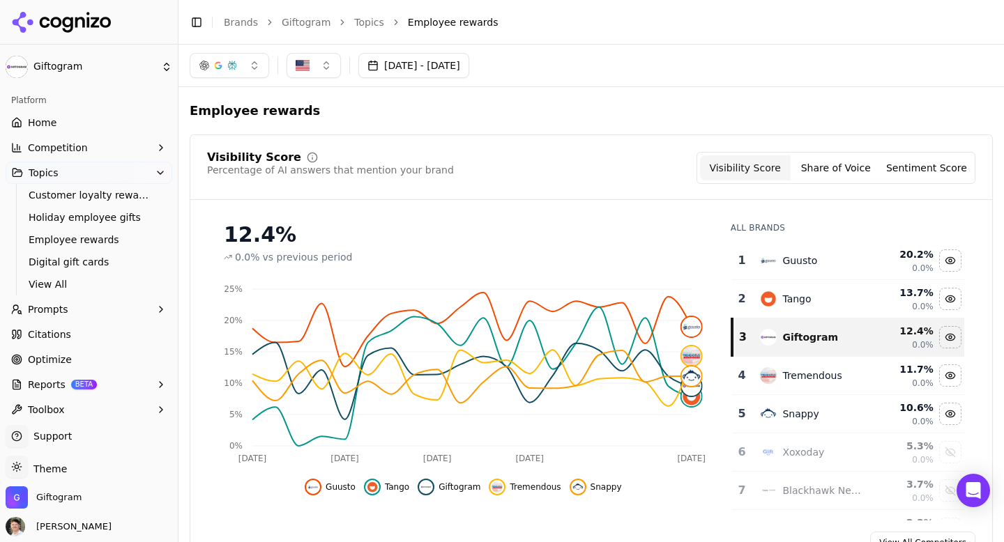
click at [361, 15] on link "Topics" at bounding box center [369, 22] width 30 height 14
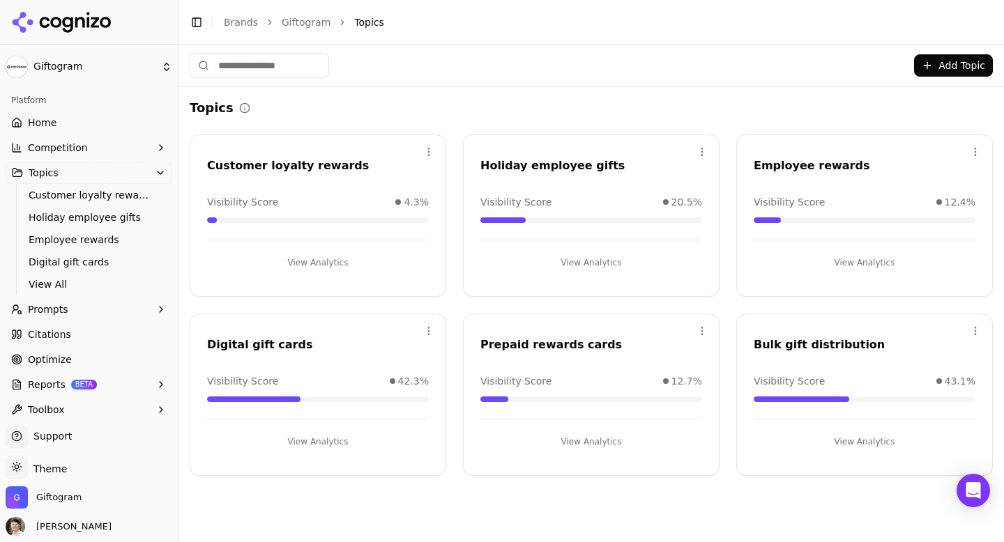
click at [325, 441] on button "View Analytics" at bounding box center [318, 442] width 222 height 22
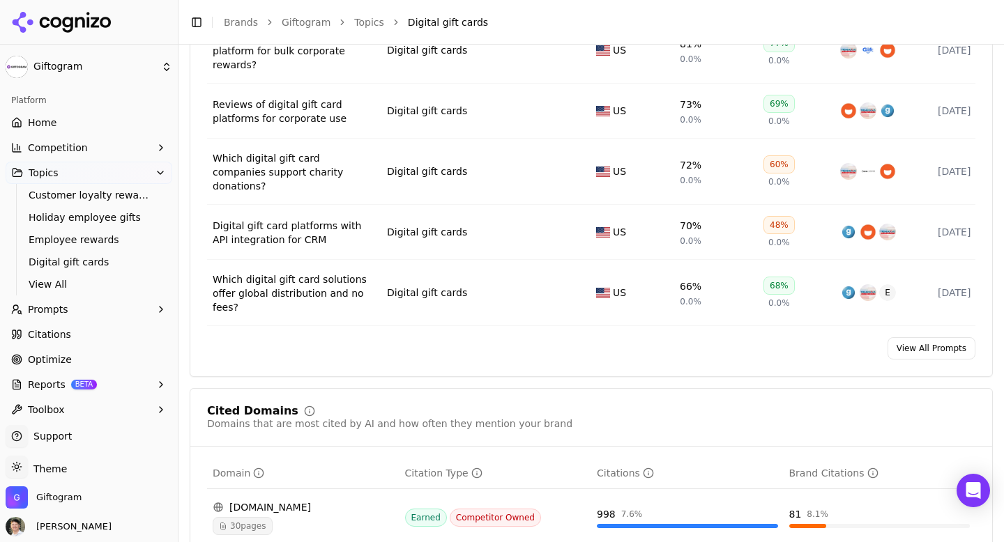
scroll to position [669, 0]
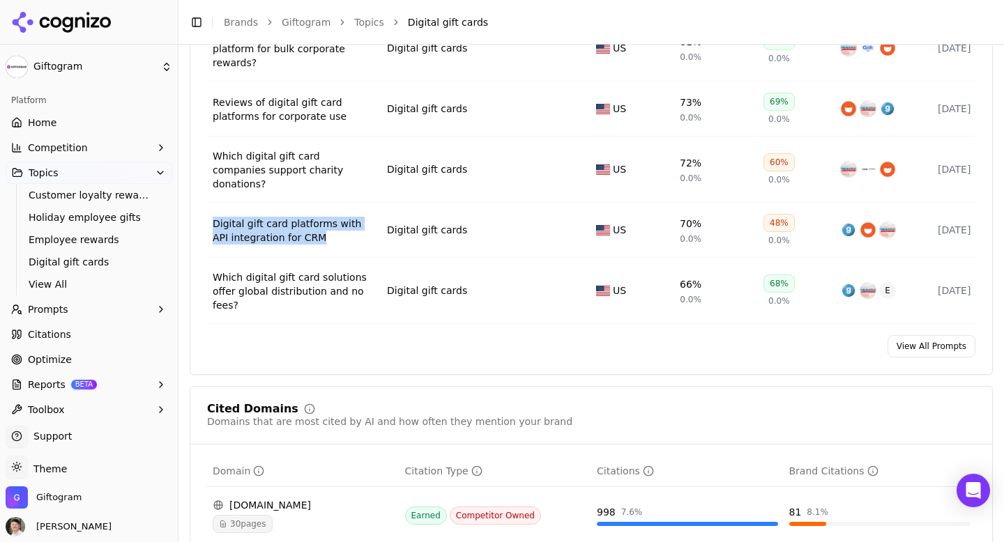
drag, startPoint x: 321, startPoint y: 237, endPoint x: 214, endPoint y: 214, distance: 109.1
click at [214, 214] on td "Digital gift card platforms with API integration for CRM" at bounding box center [294, 230] width 174 height 55
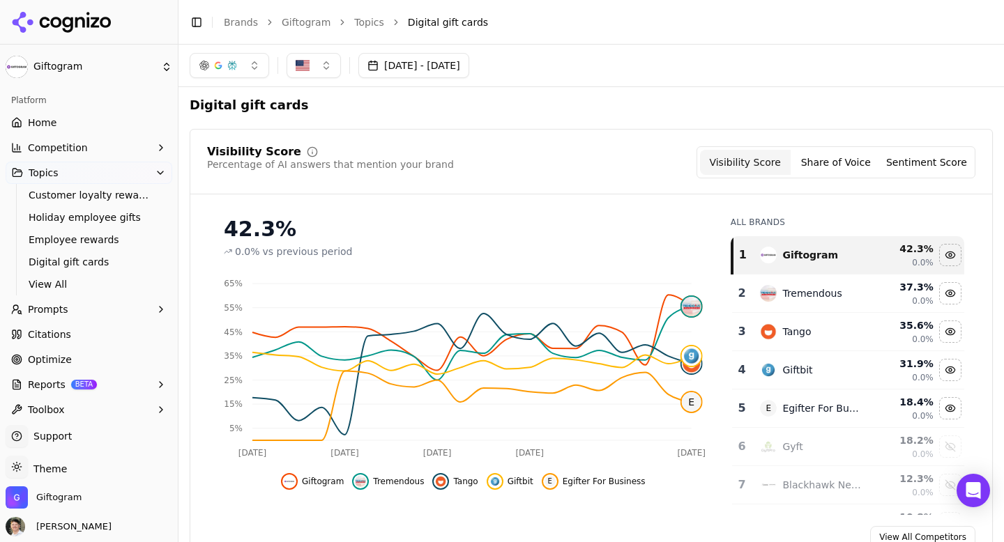
scroll to position [0, 0]
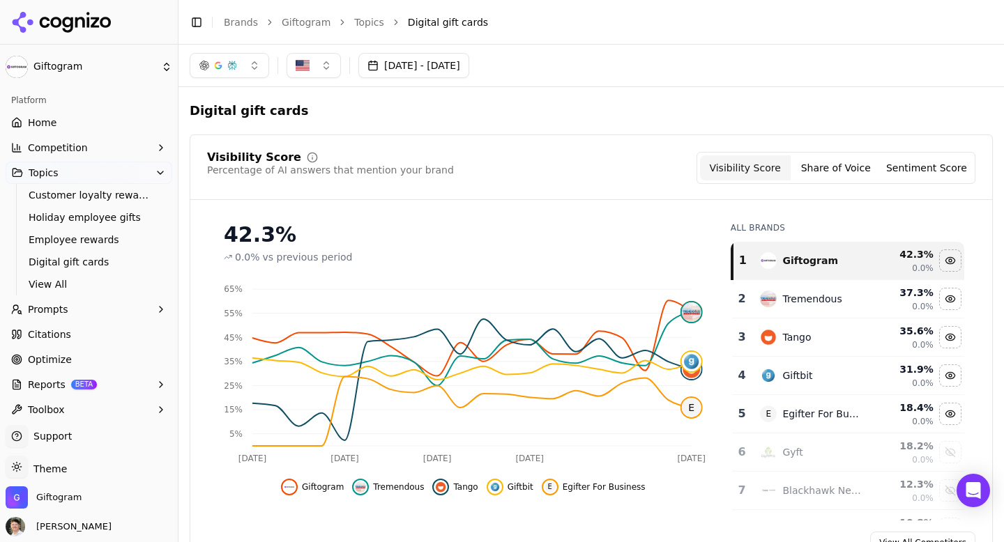
click at [372, 22] on link "Topics" at bounding box center [369, 22] width 30 height 14
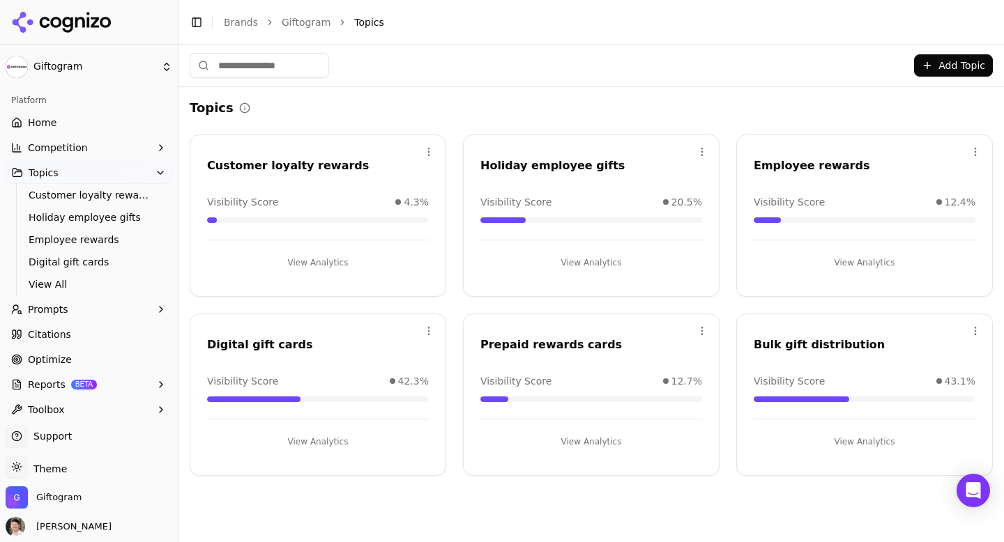
click at [584, 257] on button "View Analytics" at bounding box center [591, 263] width 222 height 22
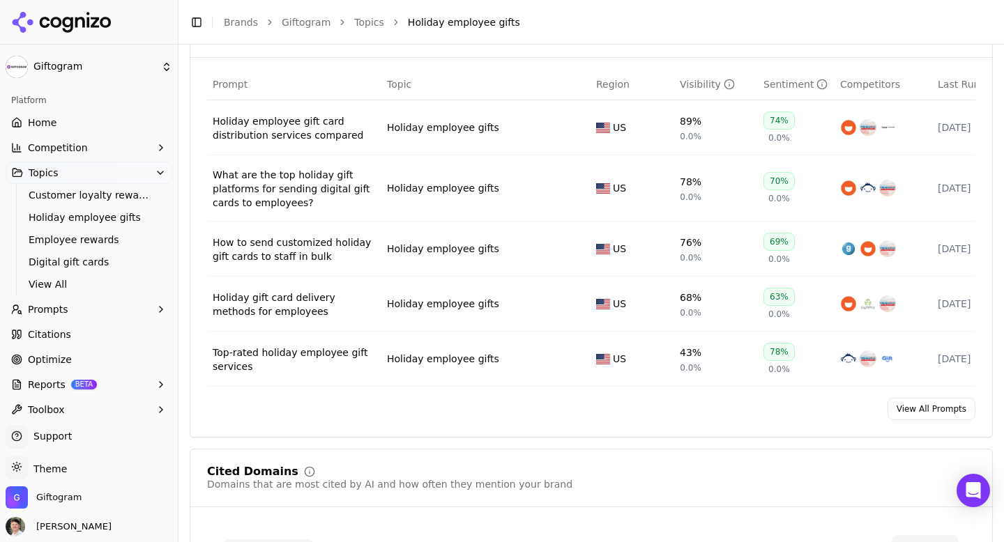
scroll to position [585, 0]
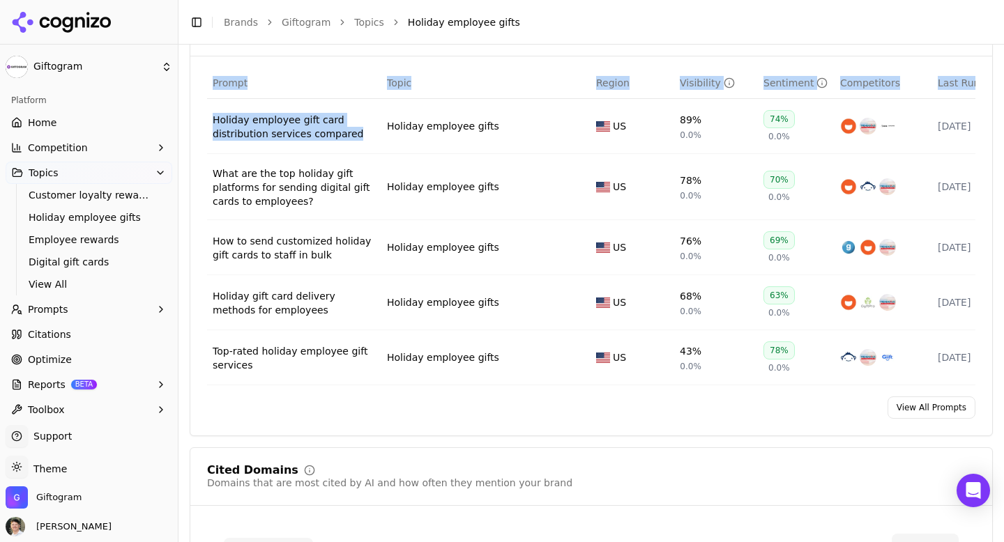
drag, startPoint x: 203, startPoint y: 119, endPoint x: 351, endPoint y: 142, distance: 149.6
click at [351, 142] on div "Prompt Topic Region Visibility Sentiment Competitors Last Run Holiday employee …" at bounding box center [591, 227] width 802 height 318
click at [368, 136] on div "Holiday employee gift card distribution services compared" at bounding box center [294, 127] width 163 height 28
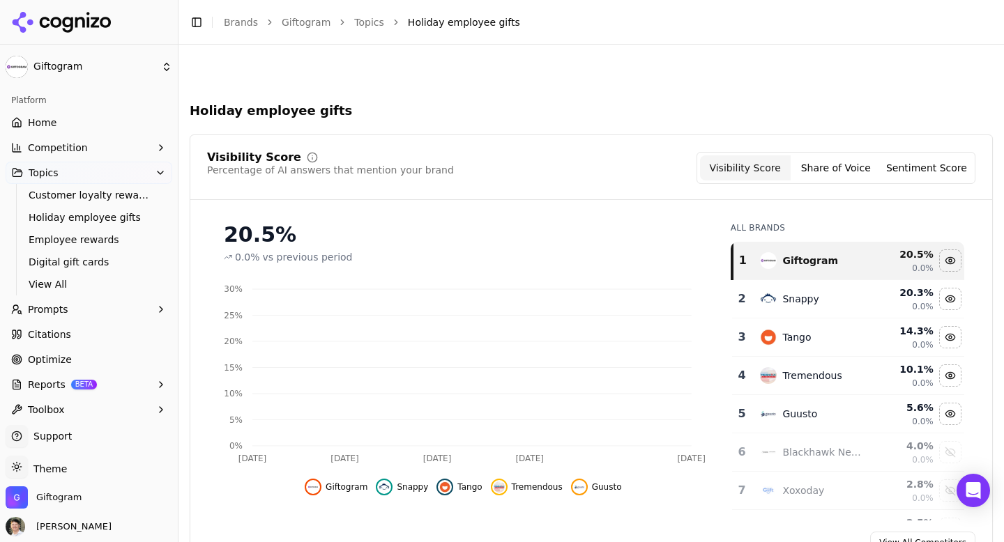
scroll to position [585, 0]
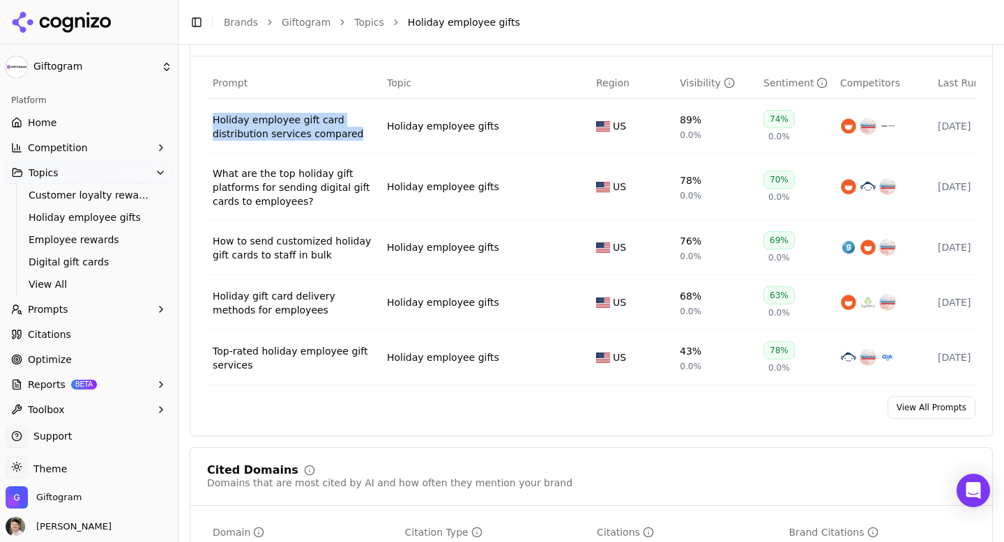
drag, startPoint x: 363, startPoint y: 146, endPoint x: 212, endPoint y: 120, distance: 153.5
click at [212, 120] on td "Holiday employee gift card distribution services compared" at bounding box center [294, 126] width 174 height 55
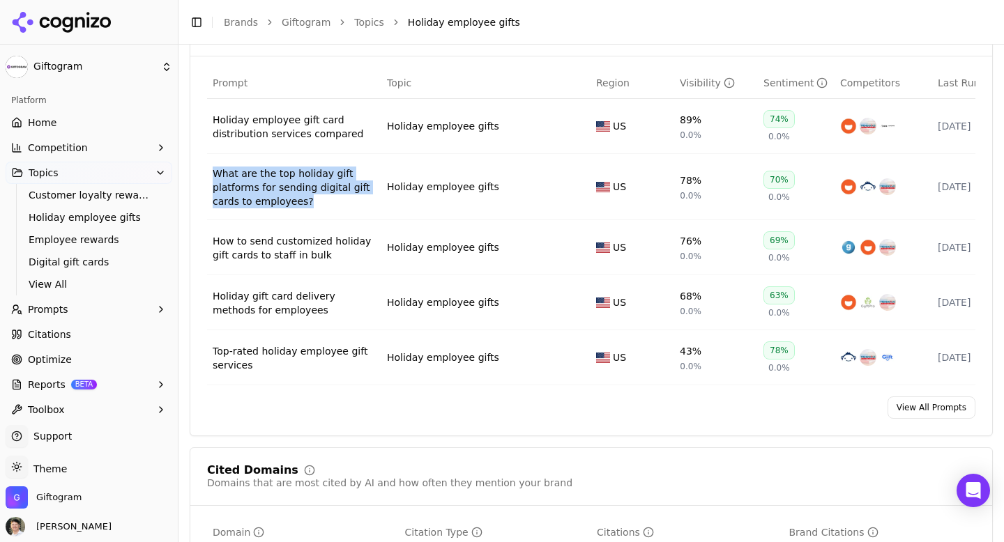
drag, startPoint x: 317, startPoint y: 217, endPoint x: 212, endPoint y: 177, distance: 112.5
click at [212, 177] on td "What are the top holiday gift platforms for sending digital gift cards to emplo…" at bounding box center [294, 187] width 174 height 66
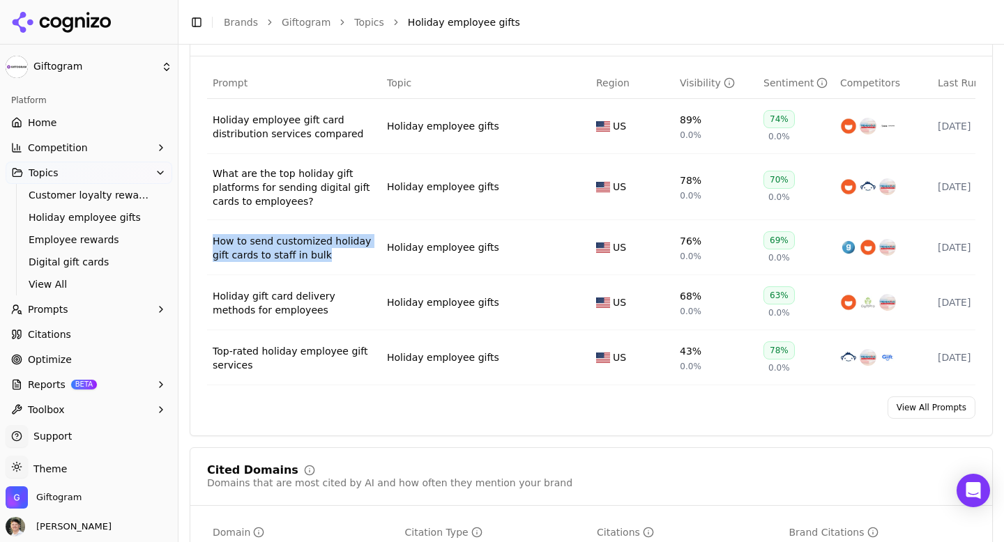
drag, startPoint x: 330, startPoint y: 265, endPoint x: 215, endPoint y: 241, distance: 117.5
click at [215, 241] on td "How to send customized holiday gift cards to staff in bulk" at bounding box center [294, 247] width 174 height 55
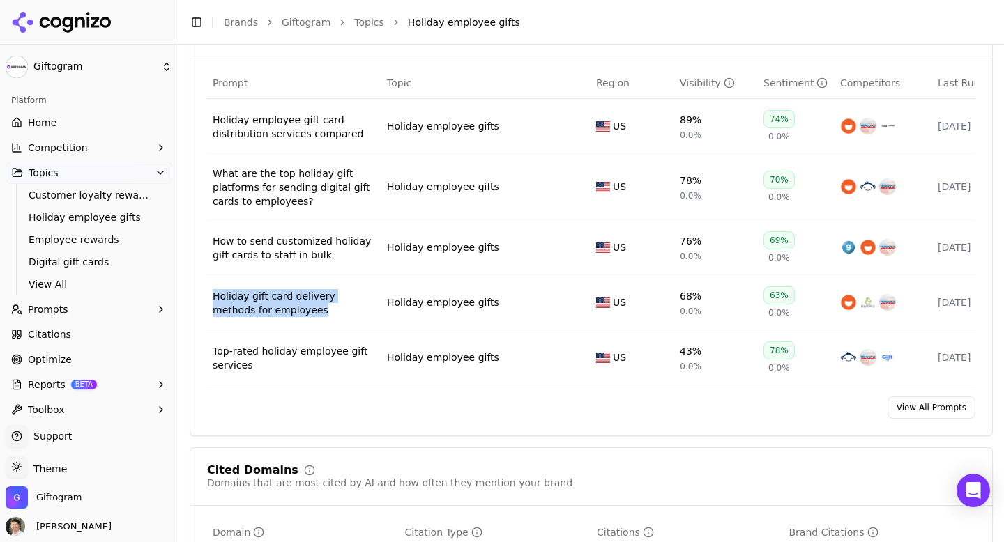
drag, startPoint x: 292, startPoint y: 324, endPoint x: 213, endPoint y: 300, distance: 83.1
click at [213, 300] on td "Holiday gift card delivery methods for employees" at bounding box center [294, 302] width 174 height 55
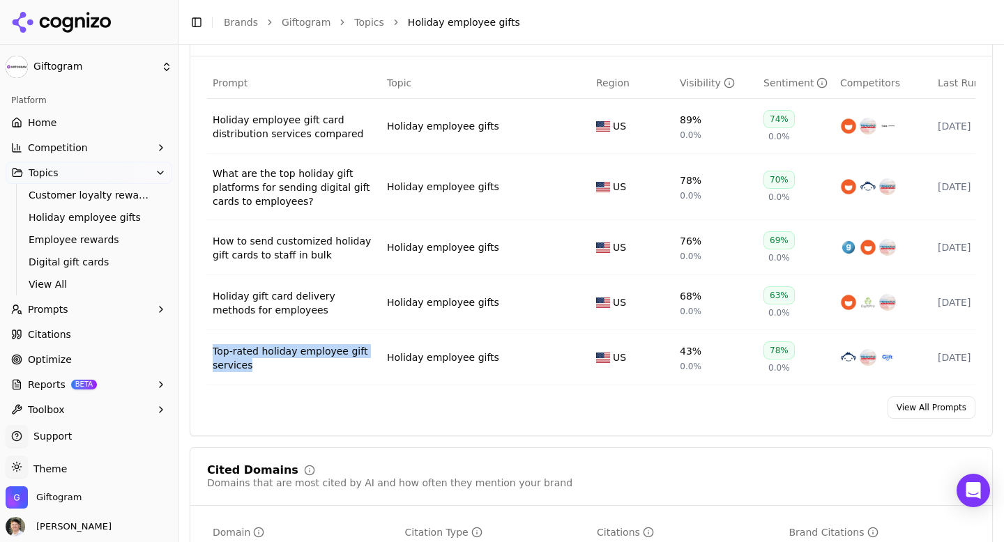
drag, startPoint x: 268, startPoint y: 377, endPoint x: 211, endPoint y: 356, distance: 61.1
click at [211, 356] on td "Top-rated holiday employee gift services" at bounding box center [294, 357] width 174 height 55
click at [362, 24] on link "Topics" at bounding box center [369, 22] width 30 height 14
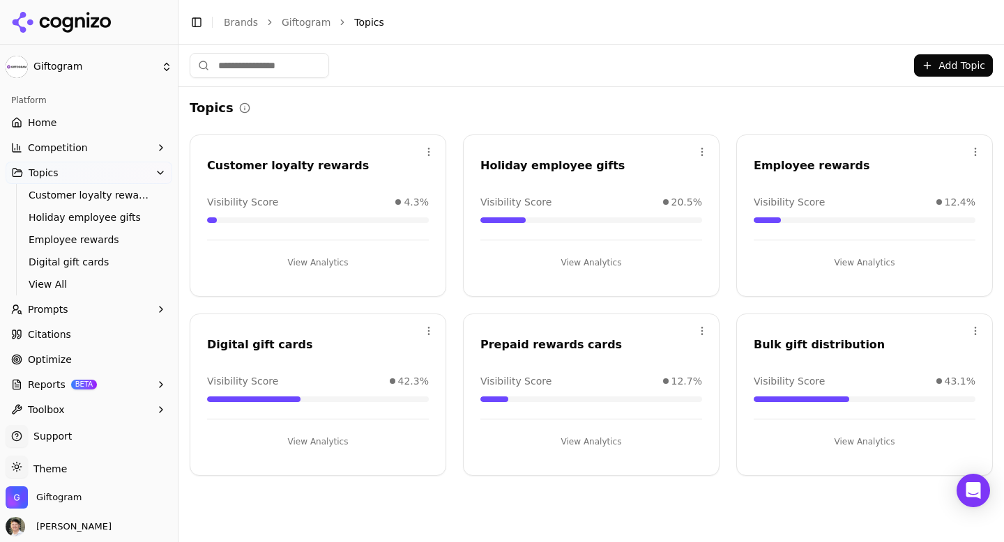
click at [317, 439] on button "View Analytics" at bounding box center [318, 442] width 222 height 22
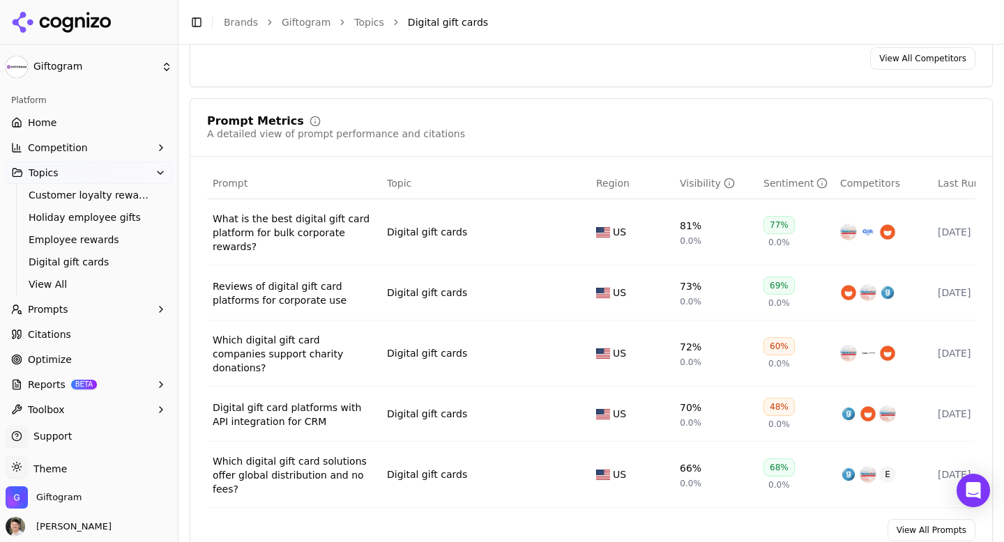
scroll to position [515, 0]
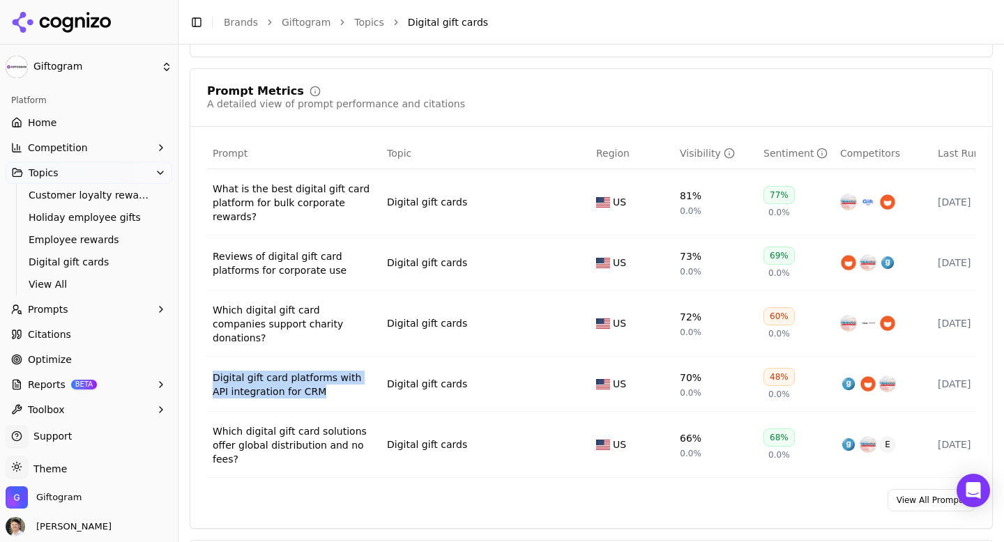
drag, startPoint x: 316, startPoint y: 392, endPoint x: 212, endPoint y: 369, distance: 106.4
click at [212, 369] on td "Digital gift card platforms with API integration for CRM" at bounding box center [294, 384] width 174 height 55
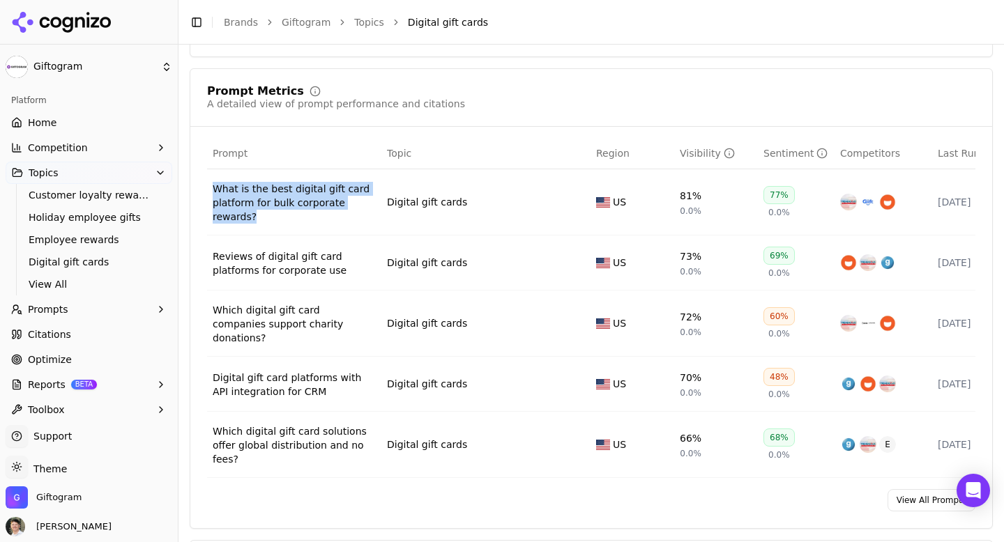
drag, startPoint x: 275, startPoint y: 226, endPoint x: 210, endPoint y: 192, distance: 73.3
click at [210, 192] on td "What is the best digital gift card platform for bulk corporate rewards?" at bounding box center [294, 202] width 174 height 66
click at [363, 24] on link "Topics" at bounding box center [369, 22] width 30 height 14
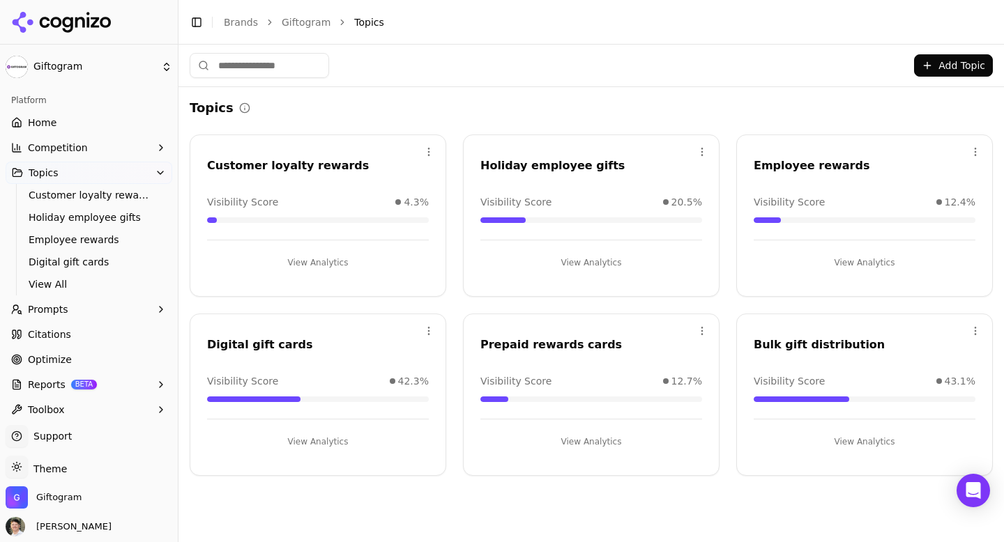
click at [843, 441] on button "View Analytics" at bounding box center [865, 442] width 222 height 22
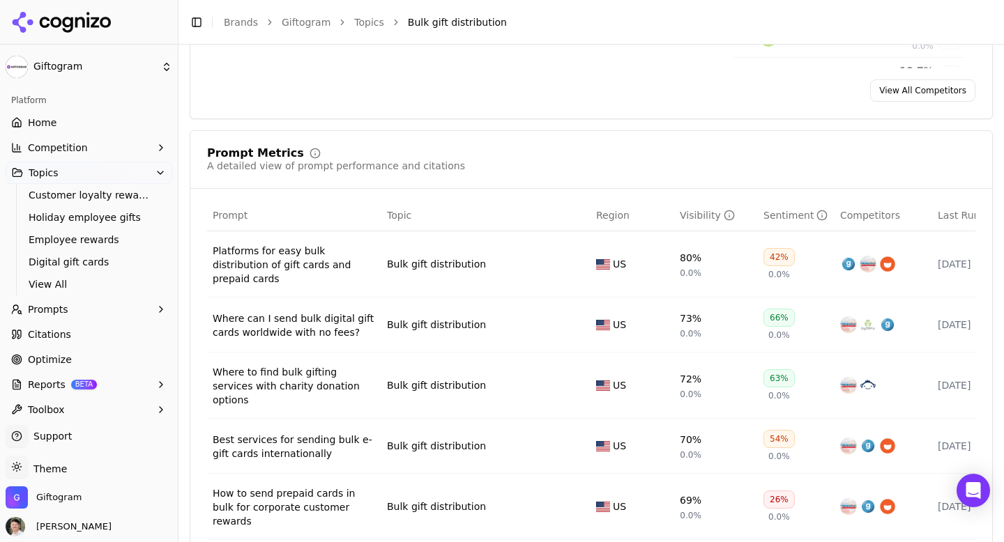
scroll to position [493, 0]
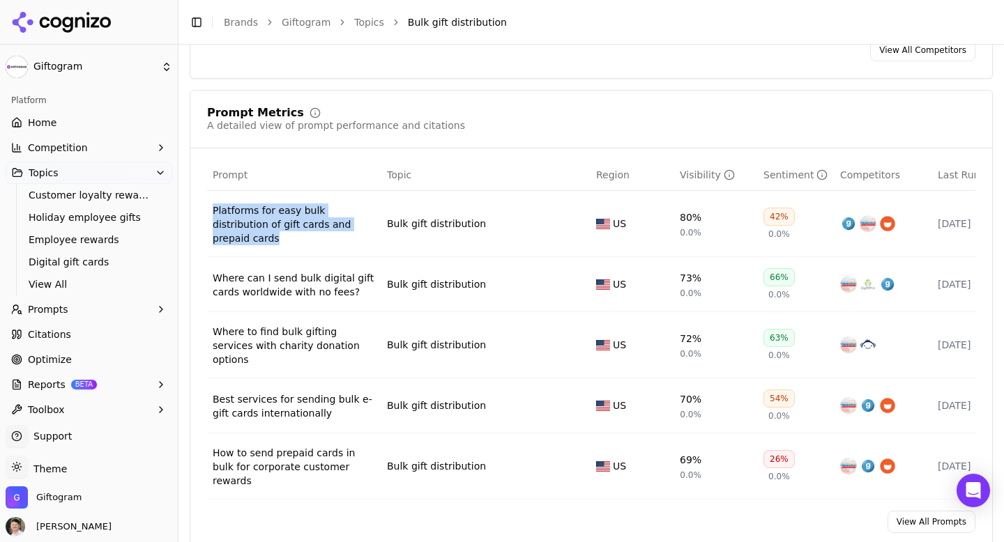
drag, startPoint x: 363, startPoint y: 238, endPoint x: 213, endPoint y: 217, distance: 151.3
click at [213, 217] on td "Platforms for easy bulk distribution of gift cards and prepaid cards" at bounding box center [294, 224] width 174 height 66
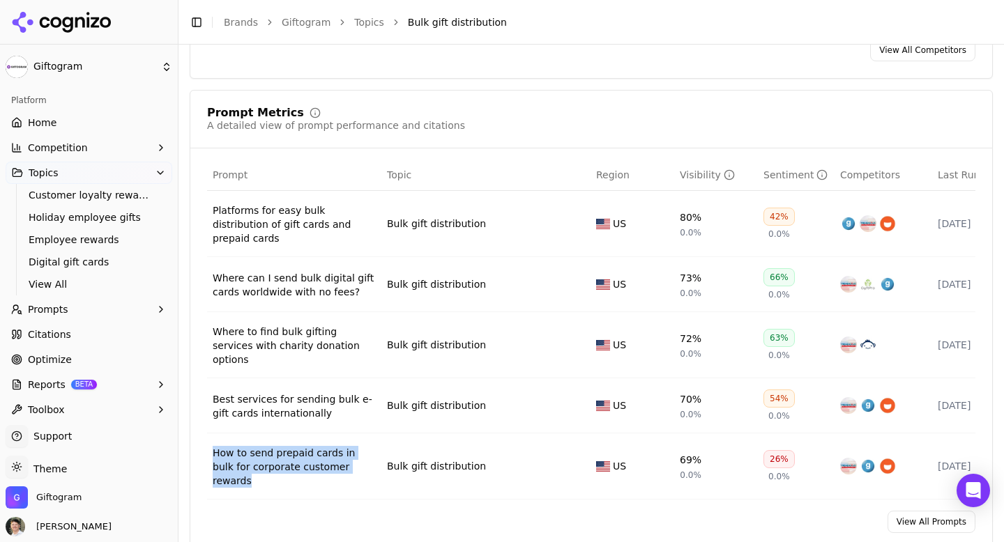
drag, startPoint x: 370, startPoint y: 457, endPoint x: 213, endPoint y: 437, distance: 158.9
click at [213, 437] on td "How to send prepaid cards in bulk for corporate customer rewards" at bounding box center [294, 467] width 174 height 66
click at [365, 24] on link "Topics" at bounding box center [369, 22] width 30 height 14
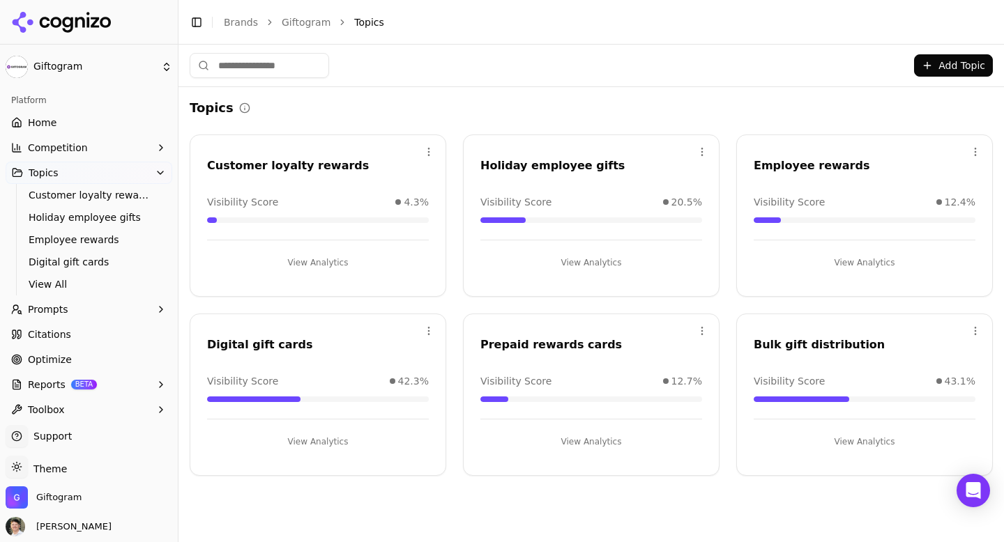
click at [859, 261] on button "View Analytics" at bounding box center [865, 263] width 222 height 22
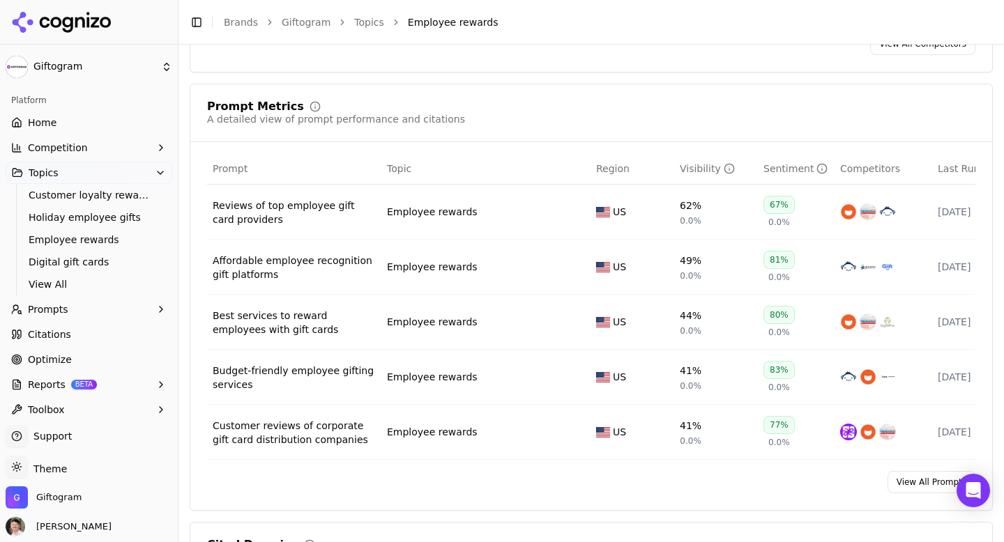
scroll to position [521, 0]
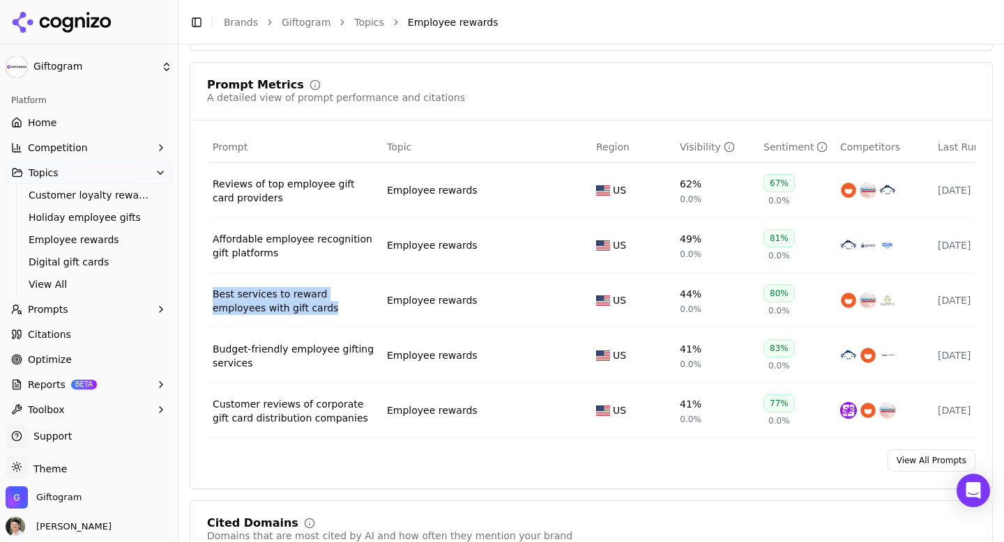
drag, startPoint x: 307, startPoint y: 319, endPoint x: 212, endPoint y: 296, distance: 98.1
click at [212, 296] on td "Best services to reward employees with gift cards" at bounding box center [294, 300] width 174 height 55
